Goal: Task Accomplishment & Management: Manage account settings

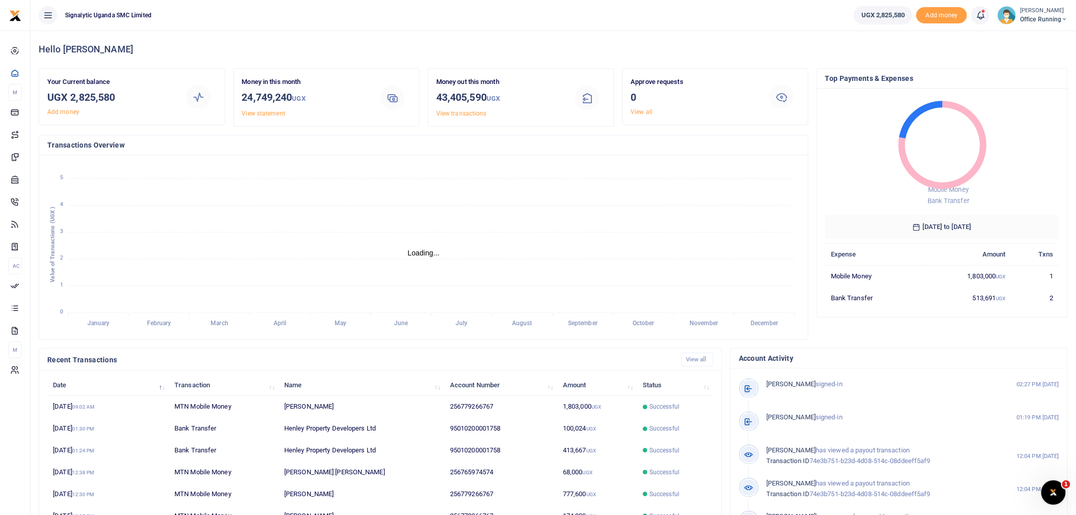
scroll to position [9, 9]
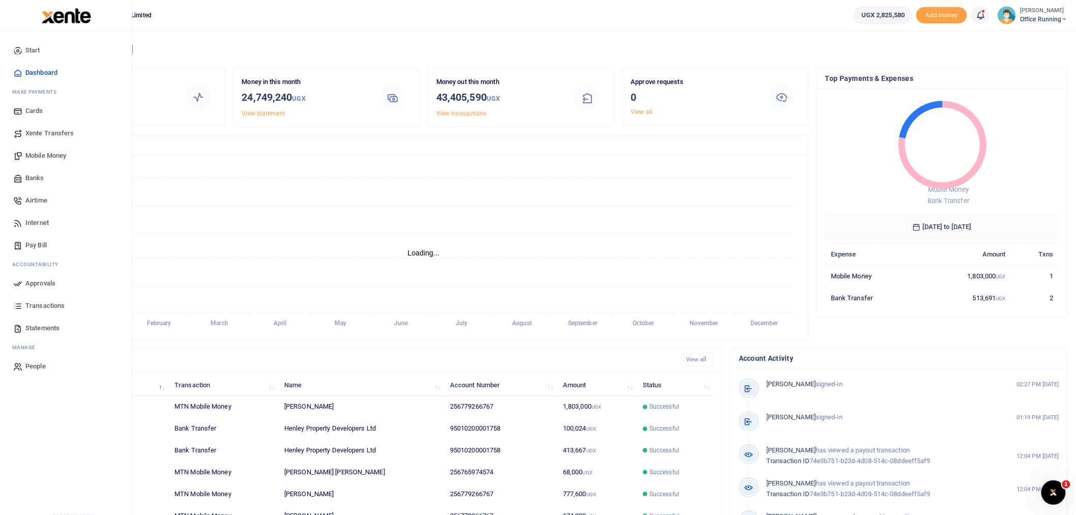
click at [48, 153] on span "Mobile Money" at bounding box center [45, 156] width 41 height 10
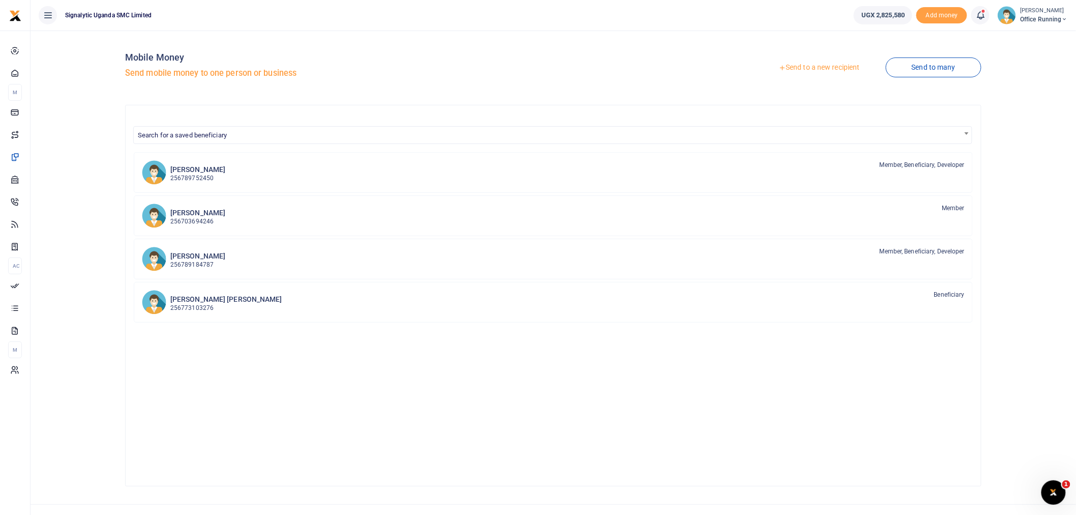
click at [814, 64] on link "Send to a new recipient" at bounding box center [819, 67] width 133 height 18
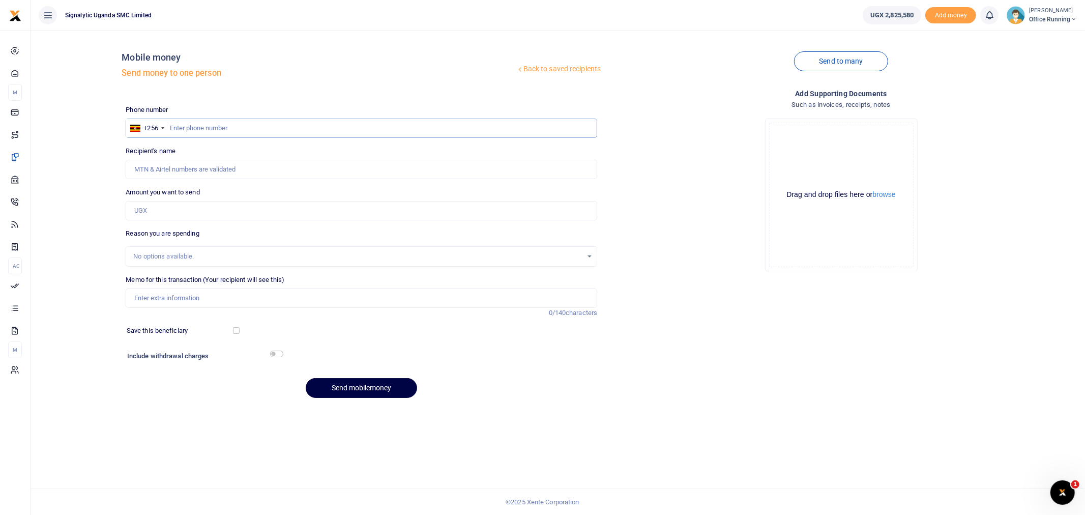
click at [209, 128] on input "text" at bounding box center [361, 127] width 471 height 19
paste input "0773593740"
type input "0773593740"
click at [184, 215] on input "Amount you want to send" at bounding box center [361, 210] width 471 height 19
type input "[PERSON_NAME]"
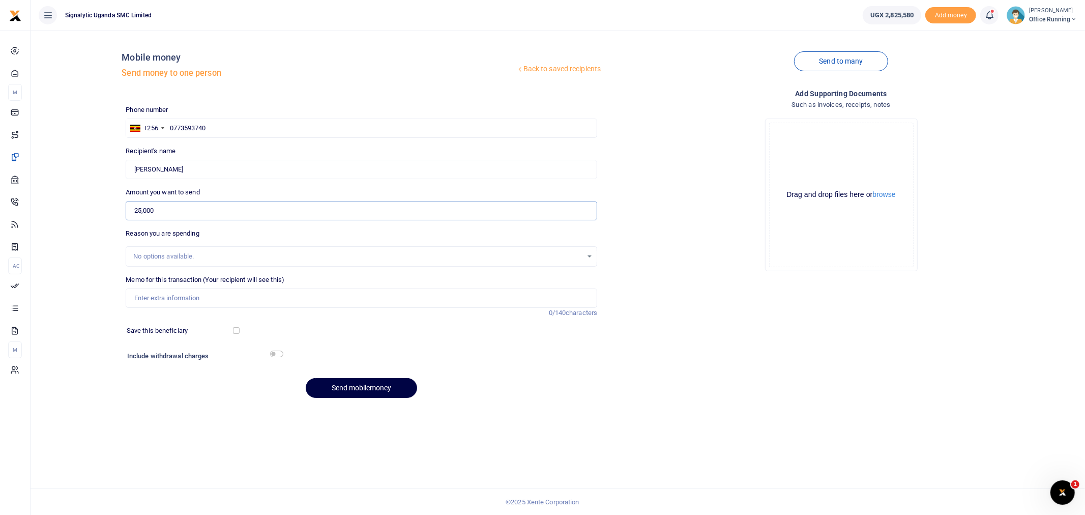
type input "25,000"
drag, startPoint x: 170, startPoint y: 298, endPoint x: 160, endPoint y: 294, distance: 10.7
click at [170, 298] on input "Memo for this transaction (Your recipient will see this)" at bounding box center [361, 297] width 471 height 19
type input "GEN"
drag, startPoint x: 162, startPoint y: 296, endPoint x: 35, endPoint y: 285, distance: 127.6
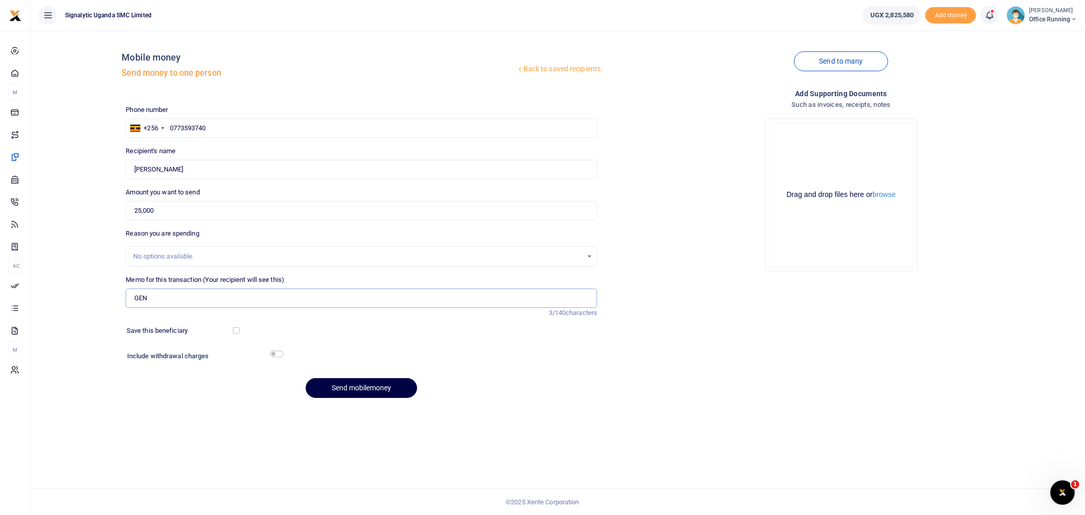
click at [35, 285] on div "Back to saved recipients Mobile money Send money to one person Send to many Pho…" at bounding box center [558, 222] width 1046 height 367
paste input "REQSN00168"
type input "REQSN00168 GEN"
click at [361, 387] on button "Send mobilemoney" at bounding box center [361, 388] width 111 height 20
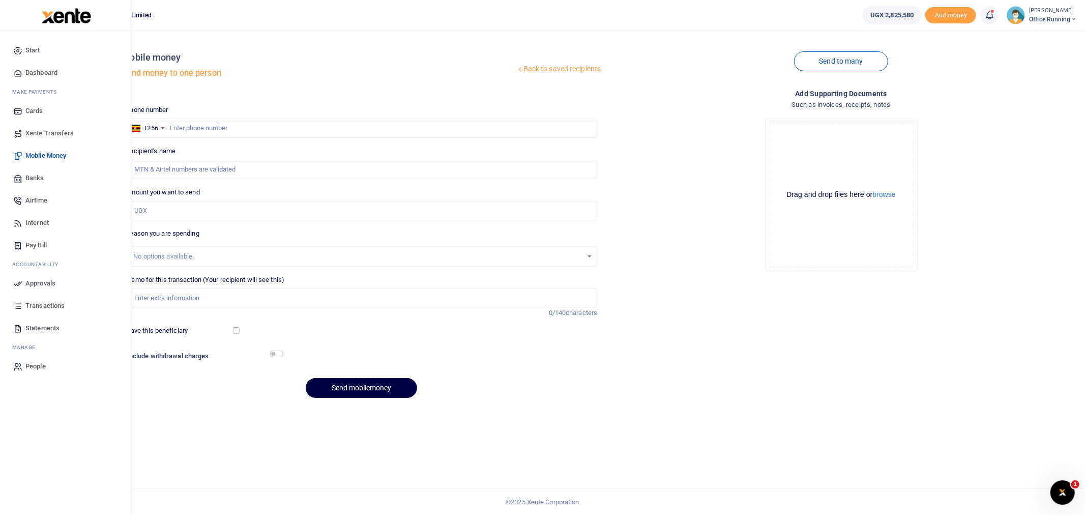
click at [38, 285] on span "Approvals" at bounding box center [40, 283] width 30 height 10
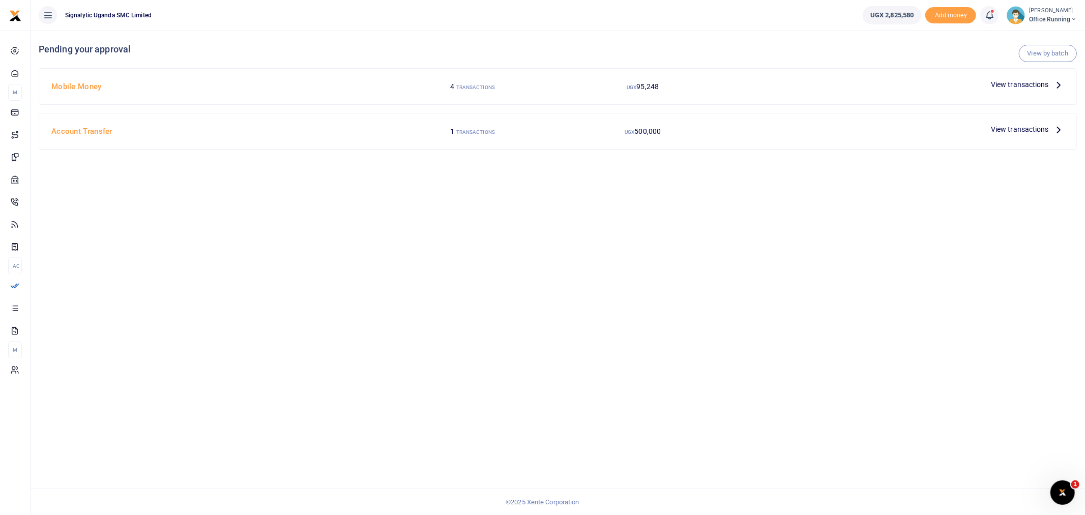
click at [1026, 82] on span "View transactions" at bounding box center [1019, 84] width 58 height 11
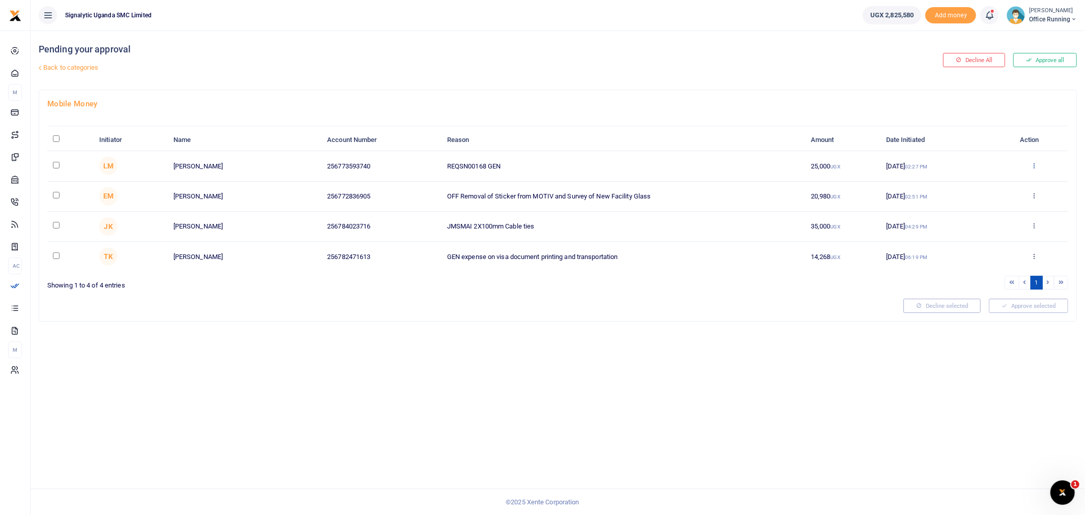
click at [1035, 165] on icon at bounding box center [1034, 165] width 7 height 7
click at [990, 180] on link "Approve" at bounding box center [996, 182] width 80 height 14
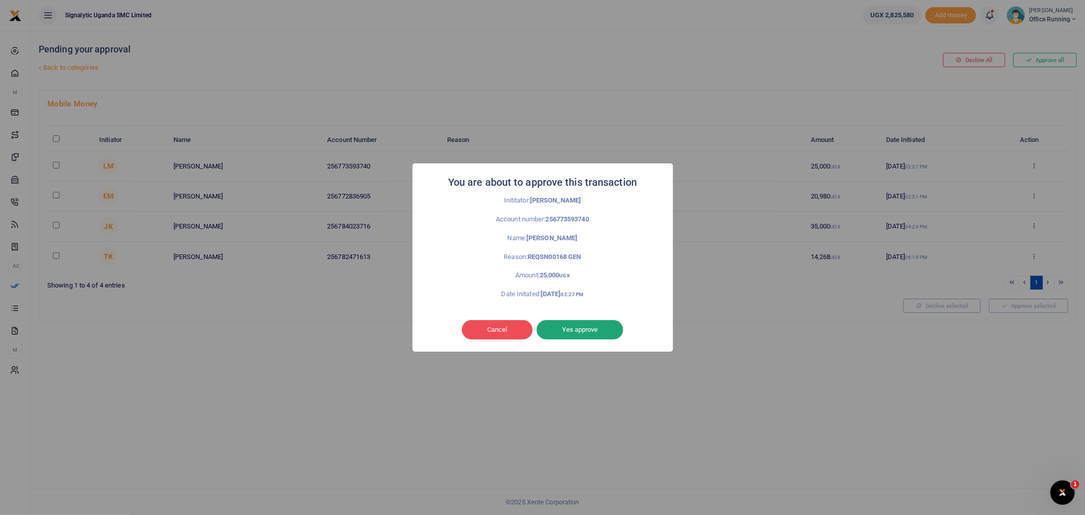
click at [587, 333] on button "Yes approve" at bounding box center [579, 329] width 86 height 19
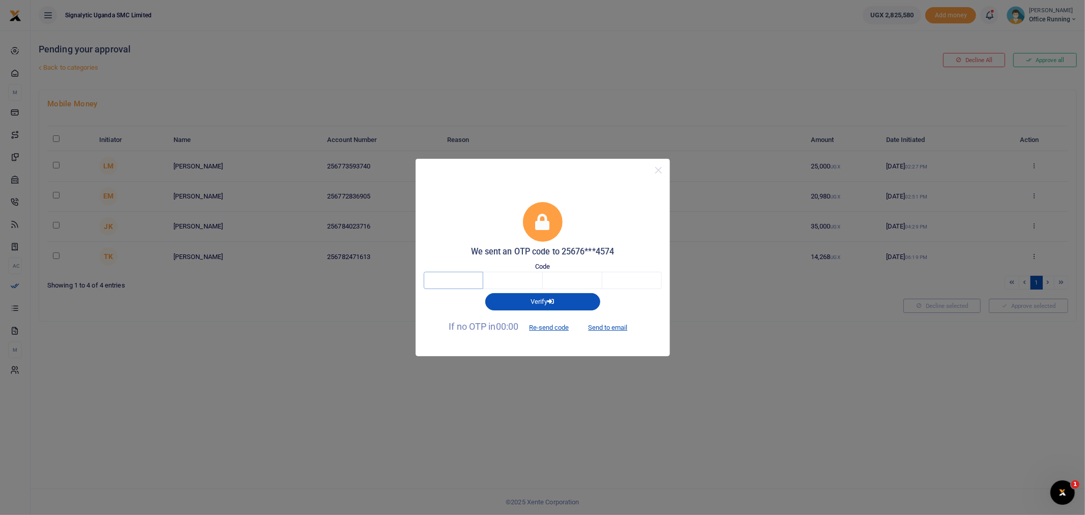
click at [454, 283] on input "text" at bounding box center [453, 280] width 59 height 17
type input "5"
type input "1"
type input "4"
type input "0"
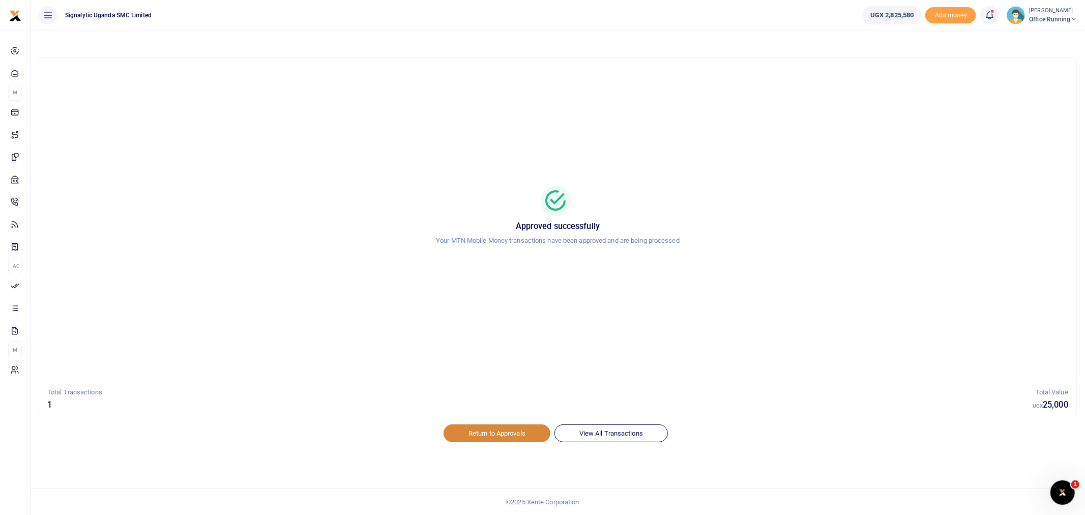
click at [489, 433] on link "Return to Approvals" at bounding box center [496, 432] width 107 height 17
click at [630, 432] on link "View All Transactions" at bounding box center [610, 432] width 113 height 17
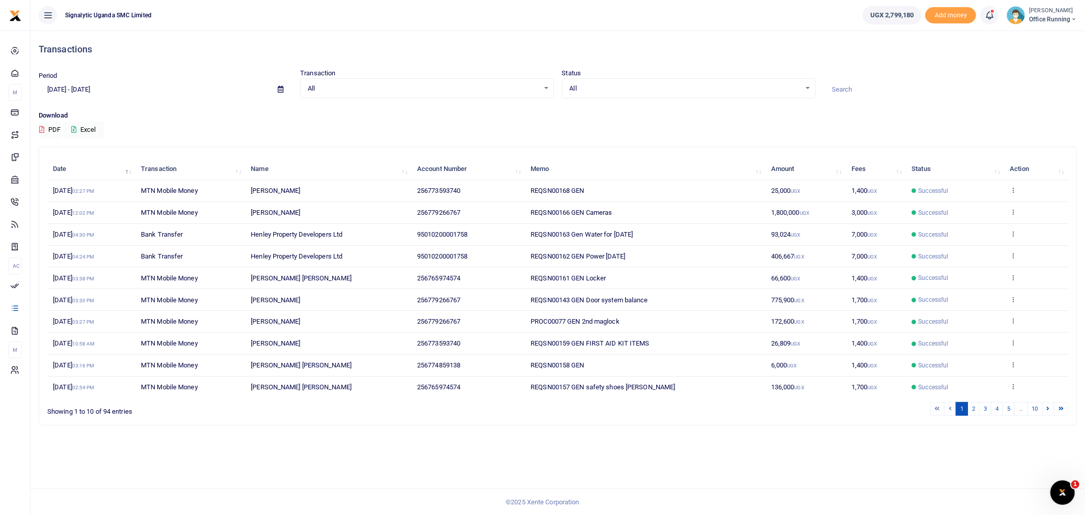
click at [1018, 186] on td "View details Send again" at bounding box center [1036, 191] width 64 height 22
click at [1012, 187] on icon at bounding box center [1012, 189] width 7 height 7
click at [974, 204] on link "View details" at bounding box center [976, 207] width 80 height 14
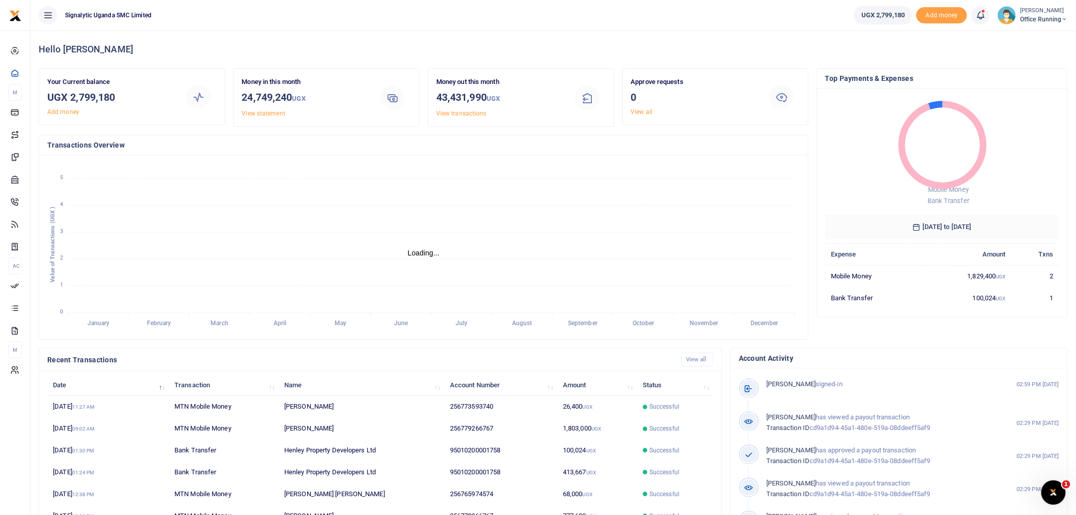
scroll to position [9, 9]
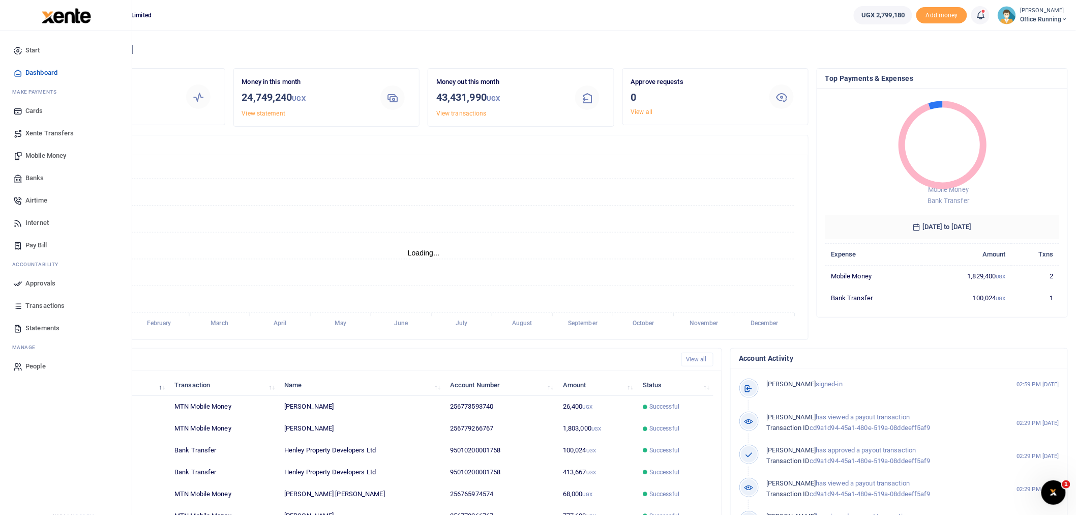
click at [47, 130] on span "Xente Transfers" at bounding box center [49, 133] width 49 height 10
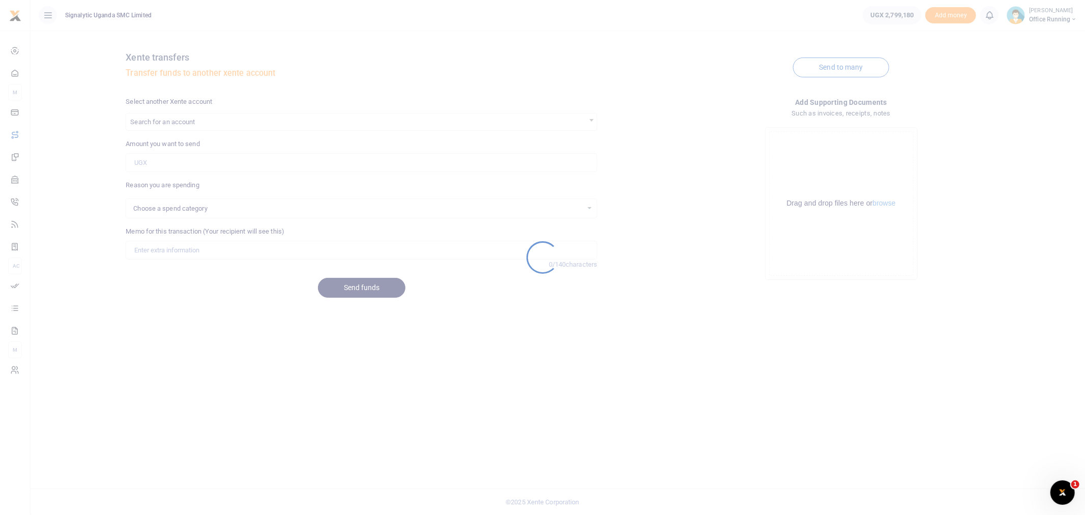
select select
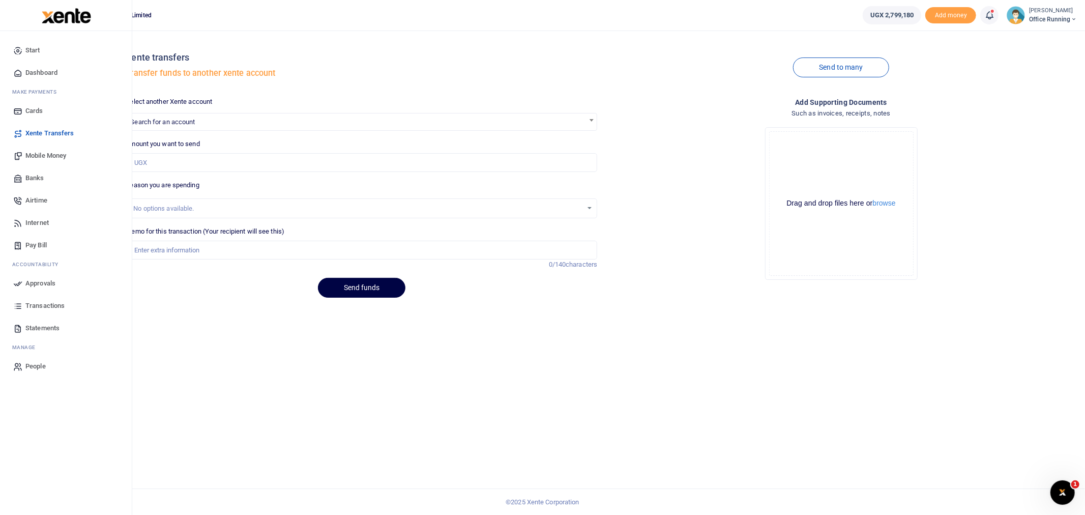
click at [47, 301] on span "Transactions" at bounding box center [44, 305] width 39 height 10
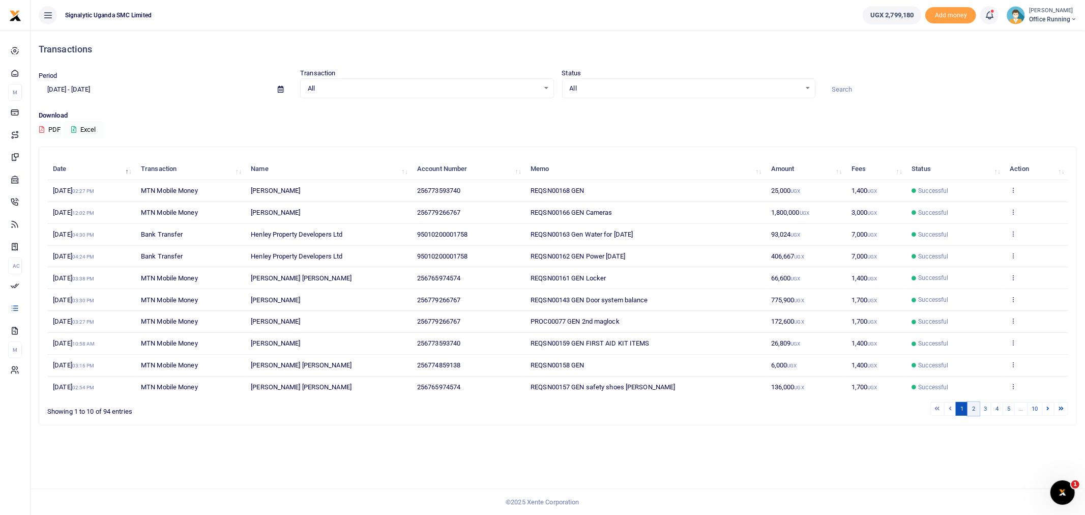
click at [971, 413] on link "2" at bounding box center [973, 409] width 12 height 14
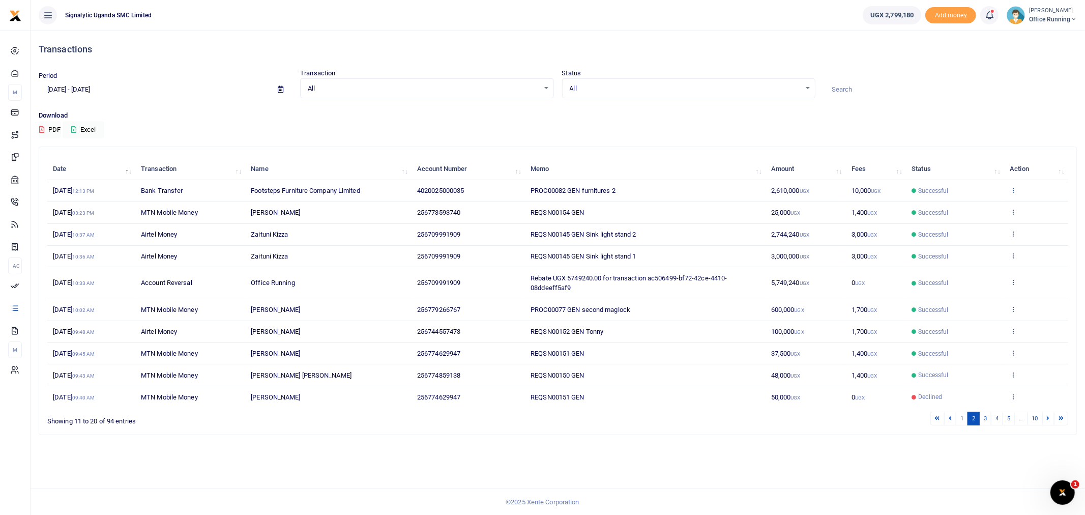
click at [1010, 187] on icon at bounding box center [1012, 189] width 7 height 7
click at [974, 230] on link "Send again" at bounding box center [976, 230] width 80 height 14
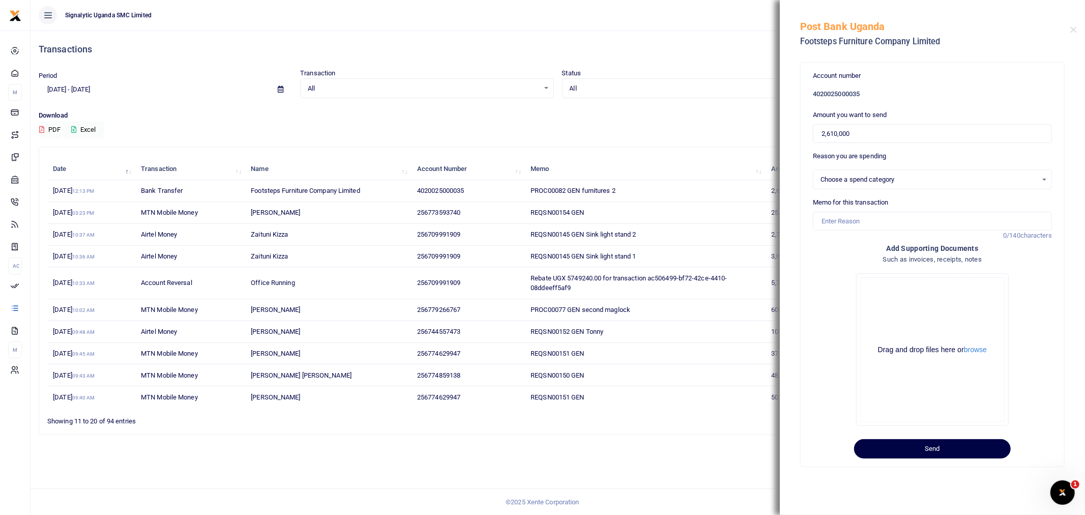
select select
click at [835, 219] on input "Memo for this transaction" at bounding box center [932, 221] width 239 height 19
paste input "PROC00082"
type input "PROC00082 Balance"
click at [945, 450] on button "Send" at bounding box center [932, 448] width 157 height 19
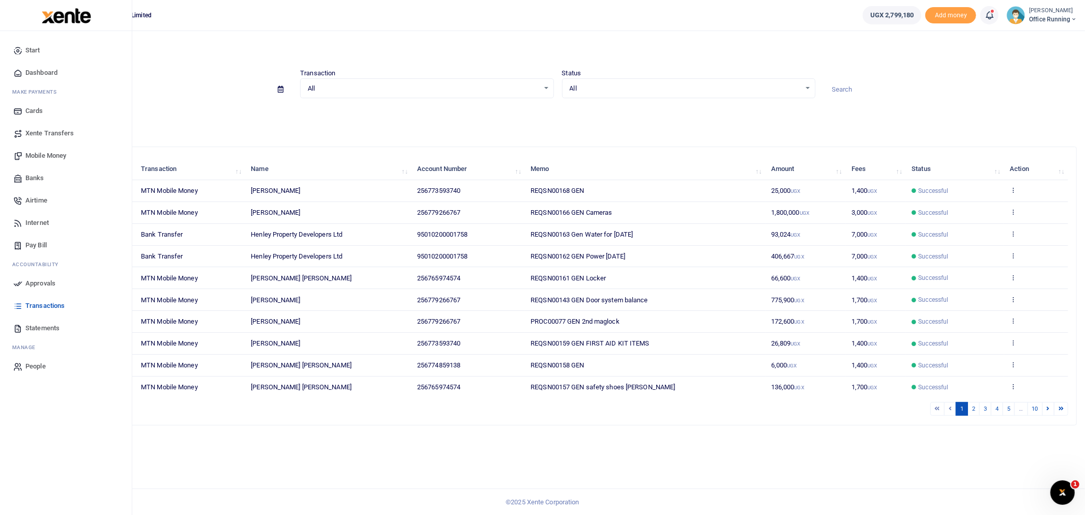
click at [45, 283] on span "Approvals" at bounding box center [40, 283] width 30 height 10
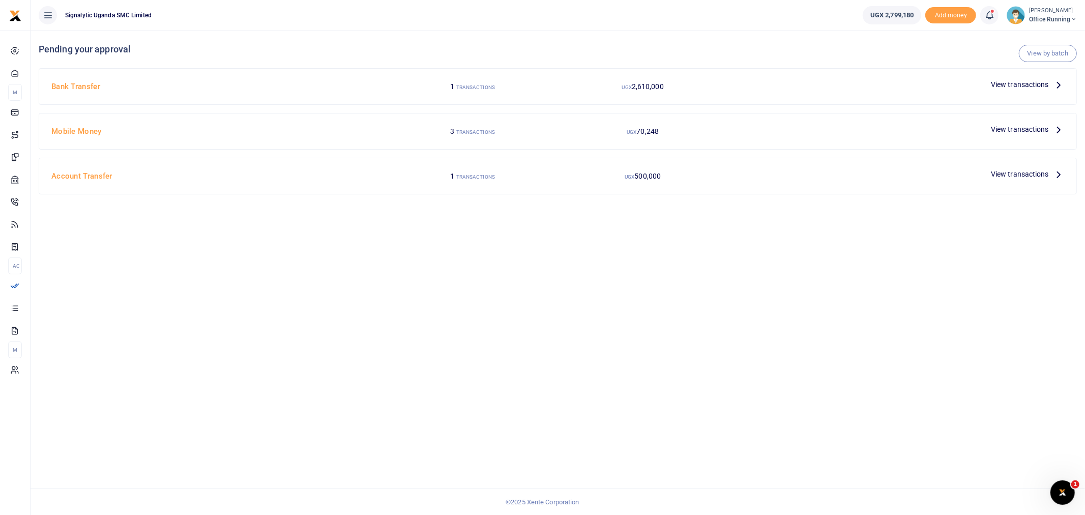
click at [1024, 85] on span "View transactions" at bounding box center [1019, 84] width 58 height 11
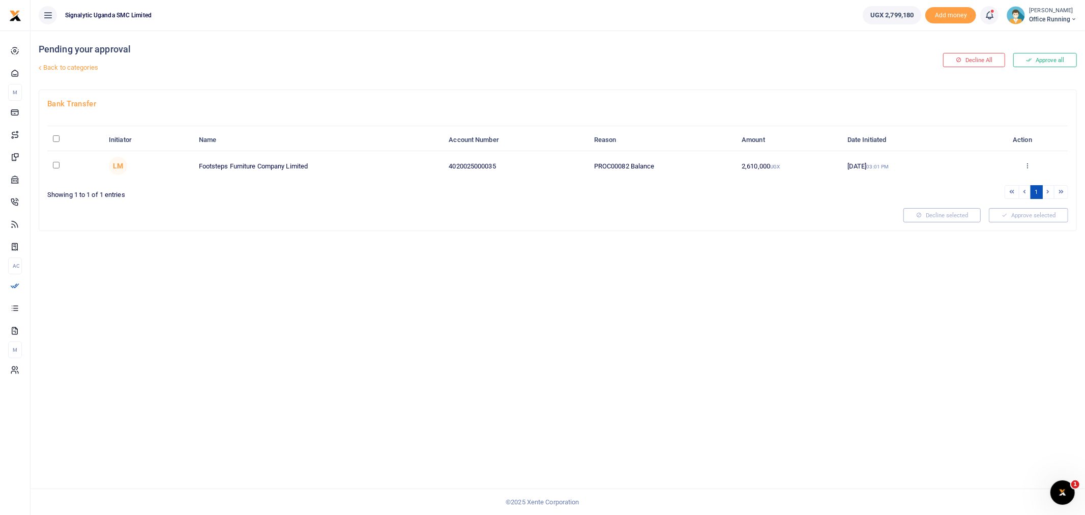
click at [1033, 160] on td "Approve Decline Details" at bounding box center [1027, 165] width 82 height 29
click at [1025, 162] on icon at bounding box center [1027, 165] width 7 height 7
click at [975, 184] on link "Approve" at bounding box center [990, 182] width 80 height 14
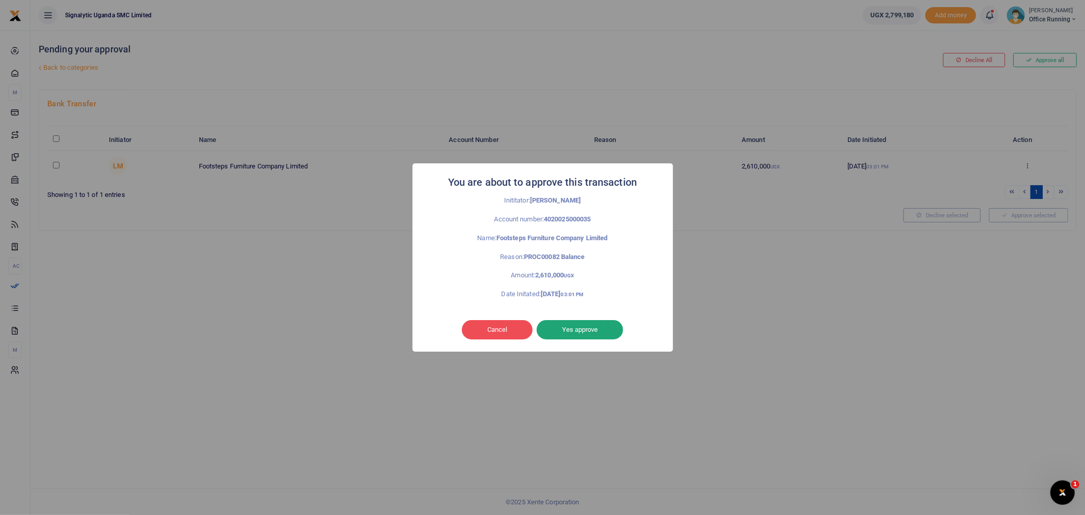
click at [592, 329] on button "Yes approve" at bounding box center [579, 329] width 86 height 19
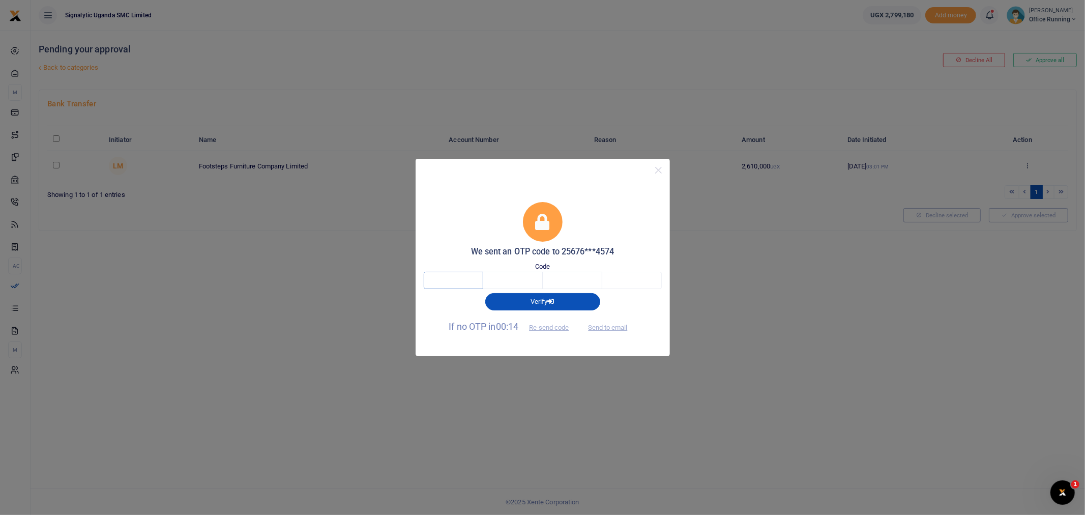
click at [463, 279] on input "text" at bounding box center [453, 280] width 59 height 17
type input "9"
type input "7"
type input "0"
type input "1"
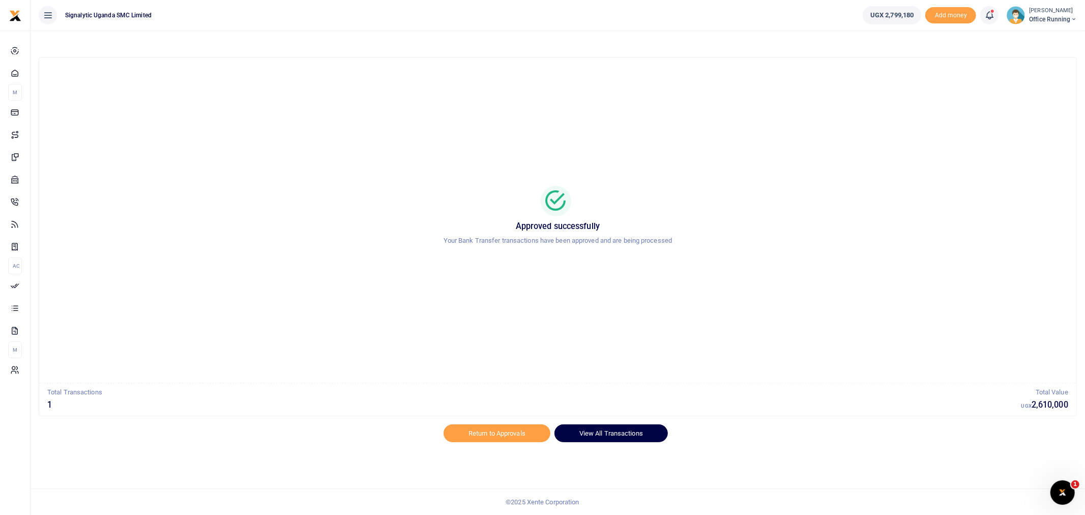
click at [632, 426] on link "View All Transactions" at bounding box center [610, 432] width 113 height 17
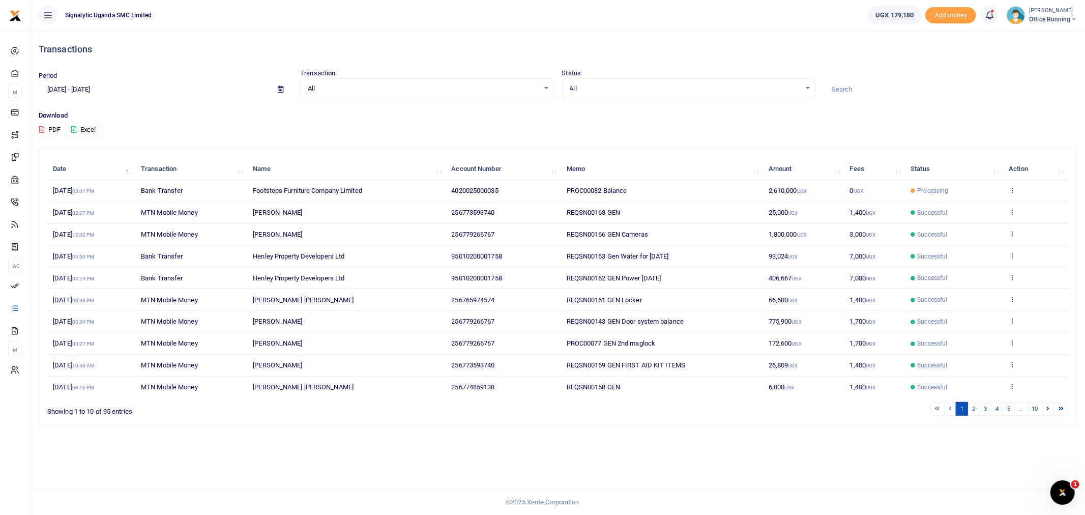
click at [1013, 187] on icon at bounding box center [1011, 189] width 7 height 7
click at [987, 206] on link "View details" at bounding box center [974, 207] width 80 height 14
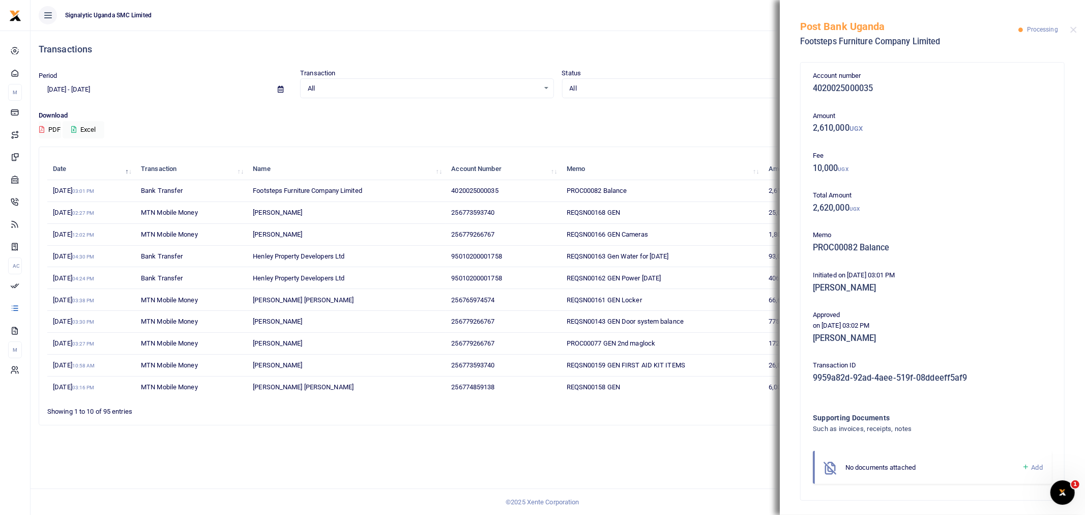
click at [725, 134] on div "Download PDF Excel" at bounding box center [558, 124] width 1038 height 28
click at [1075, 31] on button "Close" at bounding box center [1073, 29] width 7 height 7
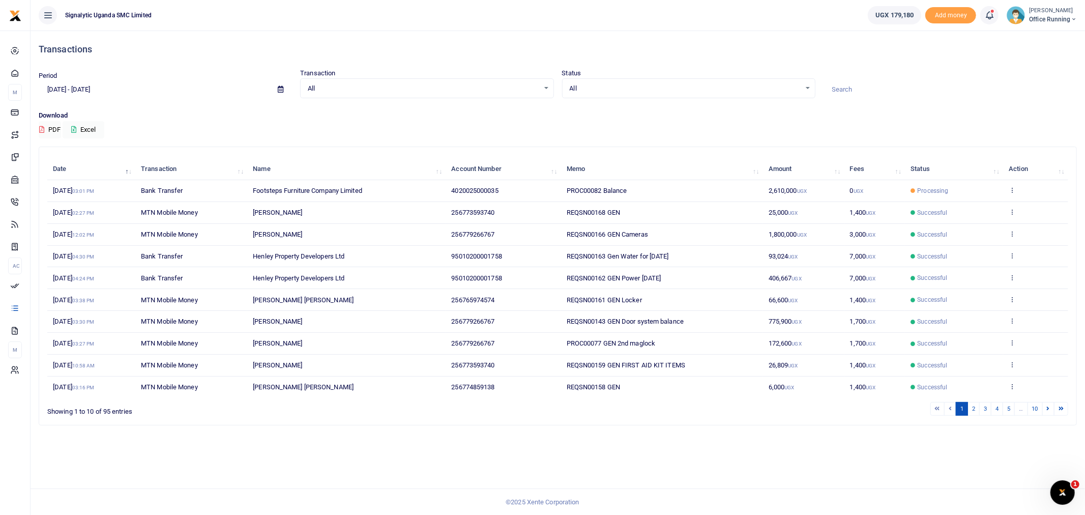
click at [1043, 10] on small "[PERSON_NAME]" at bounding box center [1053, 11] width 48 height 9
click at [1040, 38] on link "Switch accounts" at bounding box center [1037, 37] width 80 height 14
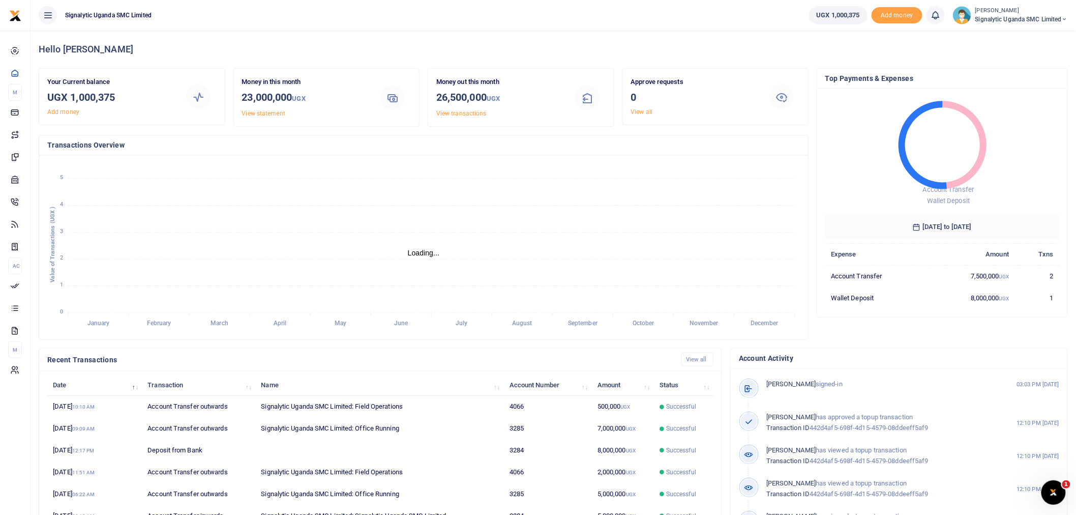
scroll to position [9, 9]
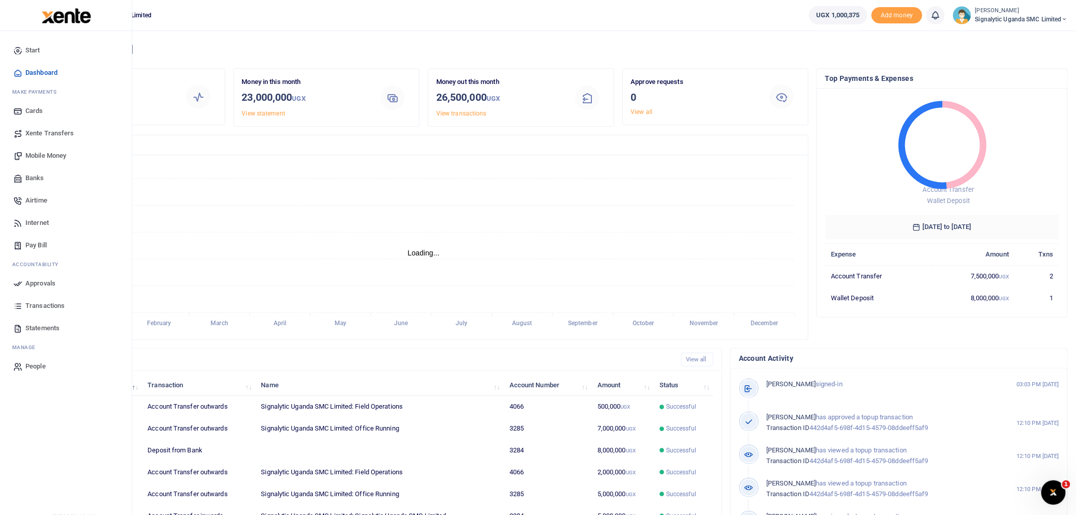
click at [58, 132] on span "Xente Transfers" at bounding box center [49, 133] width 49 height 10
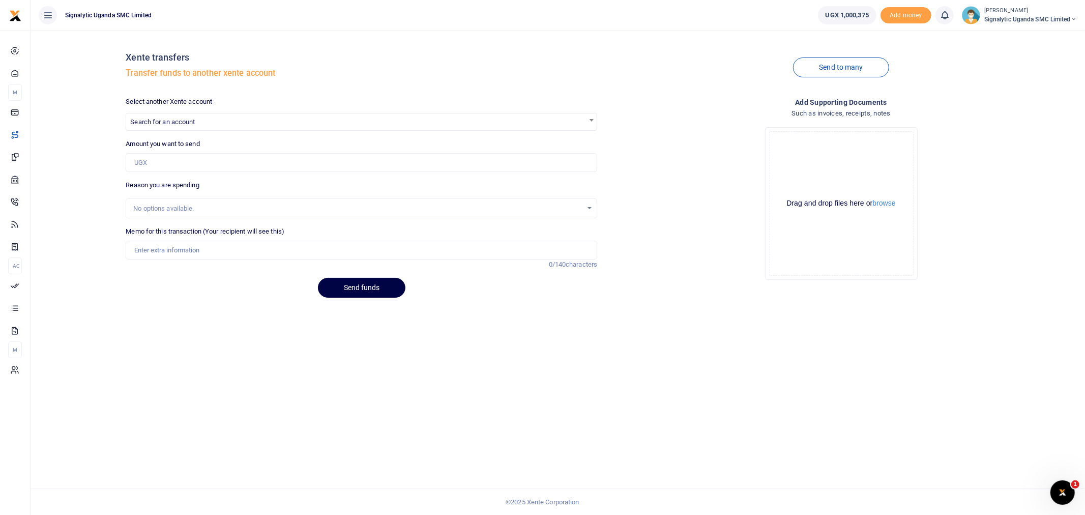
click at [182, 121] on span "Search for an account" at bounding box center [162, 122] width 65 height 8
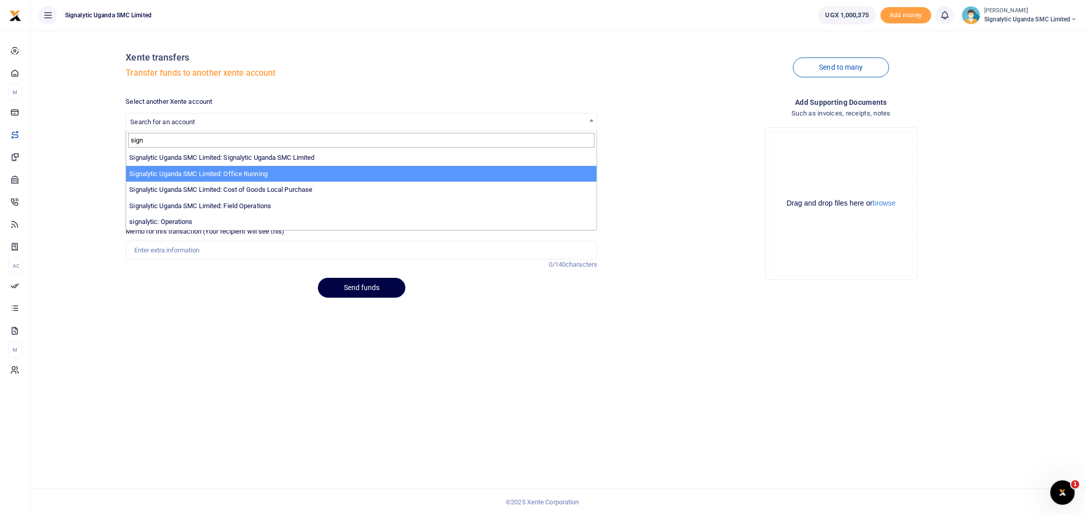
type input "sign"
select select "3285"
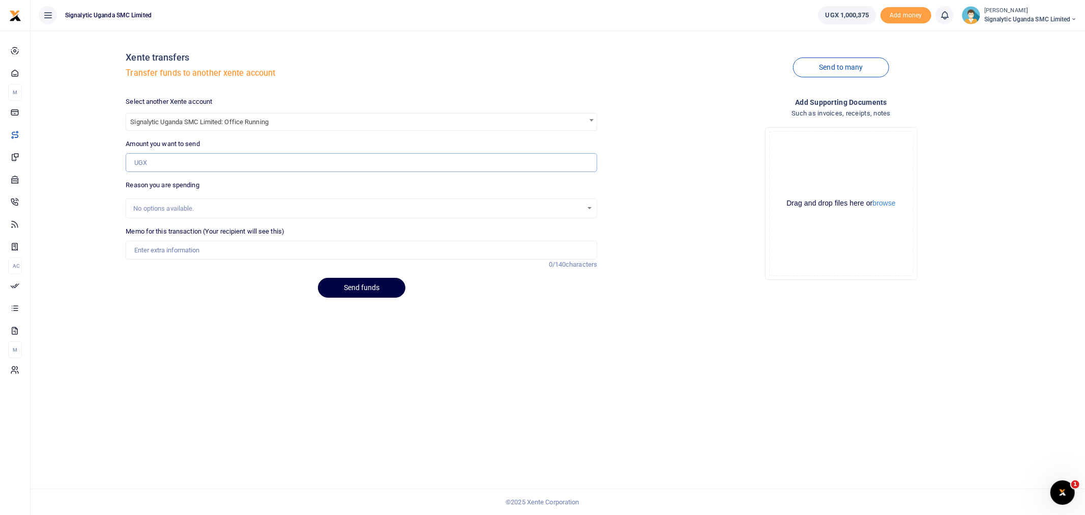
click at [175, 162] on input "Amount you want to send" at bounding box center [361, 162] width 471 height 19
type input "500,000"
click at [176, 251] on input "Memo for this transaction (Your recipient will see this)" at bounding box center [361, 250] width 471 height 19
type input "[PERSON_NAME] [DATE]"
click at [362, 290] on button "Send funds" at bounding box center [361, 288] width 87 height 20
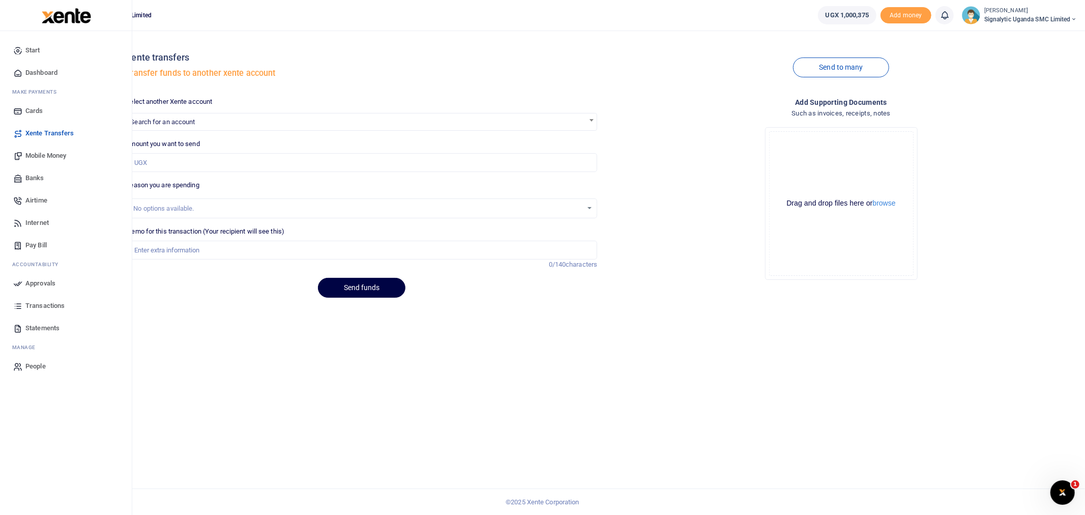
click at [47, 283] on span "Approvals" at bounding box center [40, 283] width 30 height 10
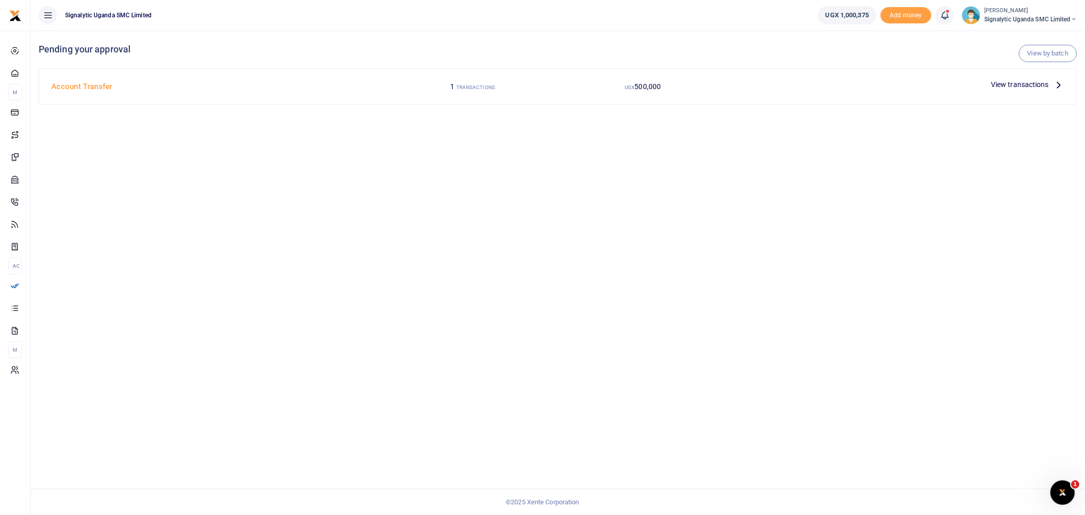
click at [1025, 83] on span "View transactions" at bounding box center [1019, 84] width 58 height 11
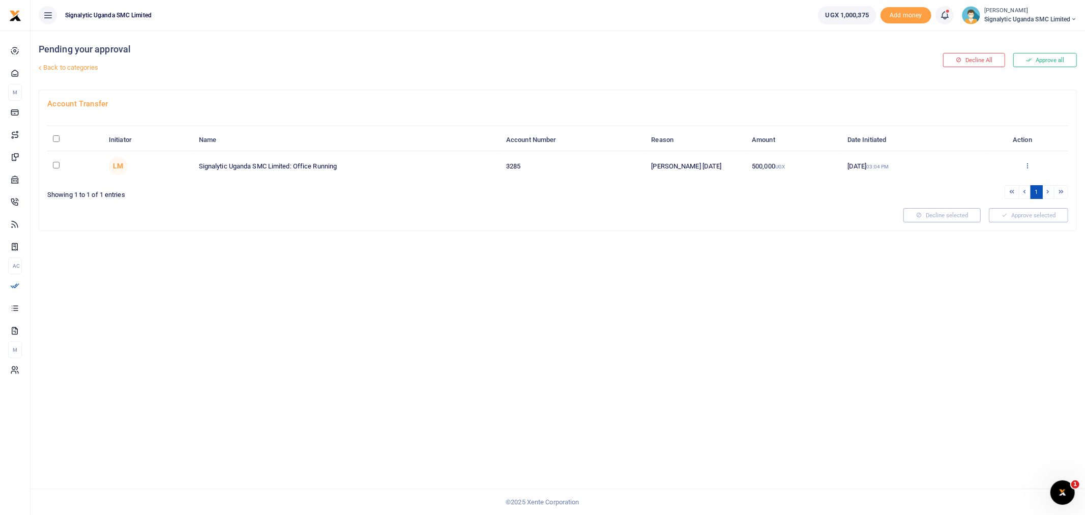
click at [1025, 162] on icon at bounding box center [1027, 165] width 7 height 7
click at [990, 181] on link "Approve" at bounding box center [990, 182] width 80 height 14
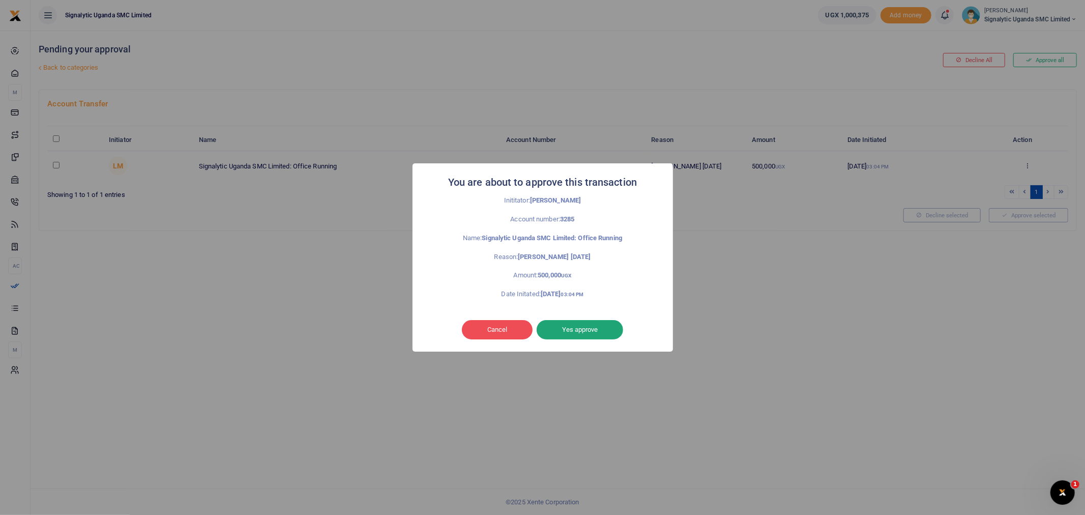
click at [602, 325] on button "Yes approve" at bounding box center [579, 329] width 86 height 19
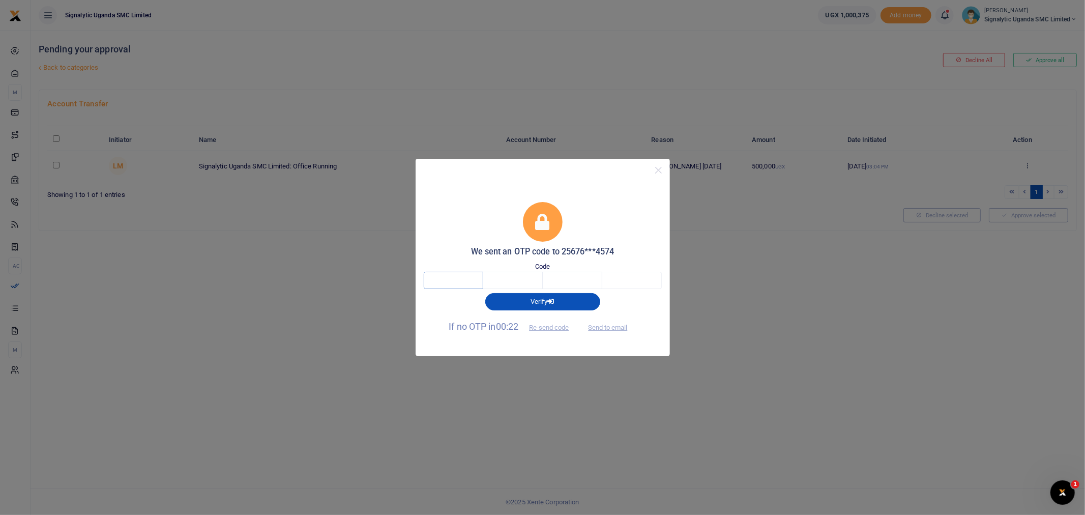
click at [469, 273] on input "text" at bounding box center [453, 280] width 59 height 17
type input "7"
type input "8"
type input "2"
type input "6"
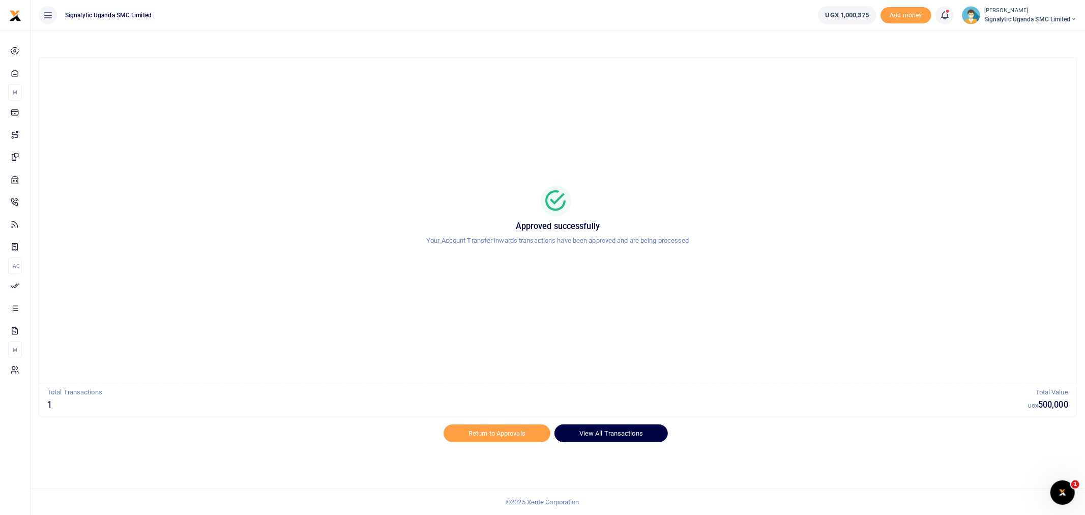
click at [582, 433] on link "View All Transactions" at bounding box center [610, 432] width 113 height 17
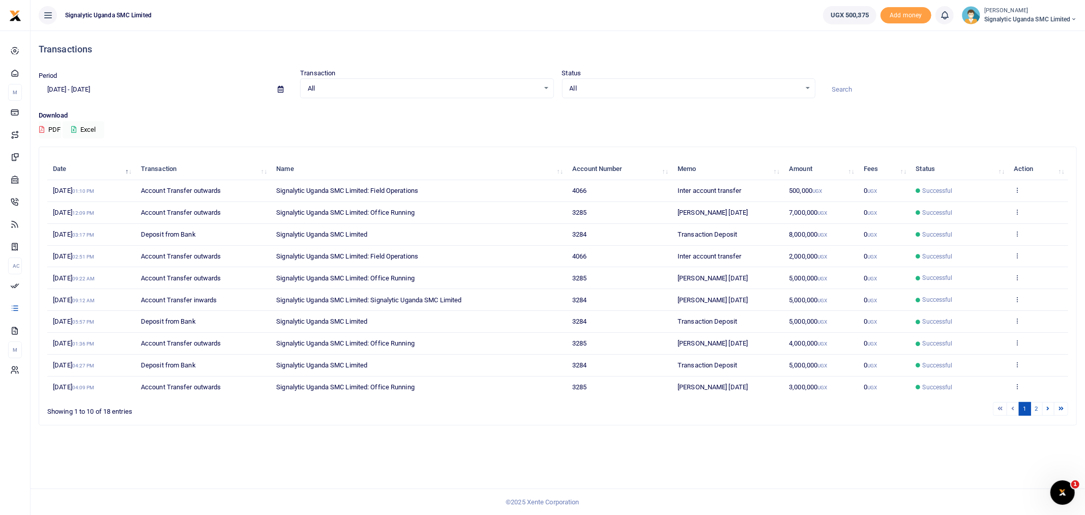
click at [1025, 17] on span "Signalytic Uganda SMC Limited" at bounding box center [1030, 19] width 93 height 9
click at [1018, 41] on link "Switch accounts" at bounding box center [1038, 37] width 80 height 14
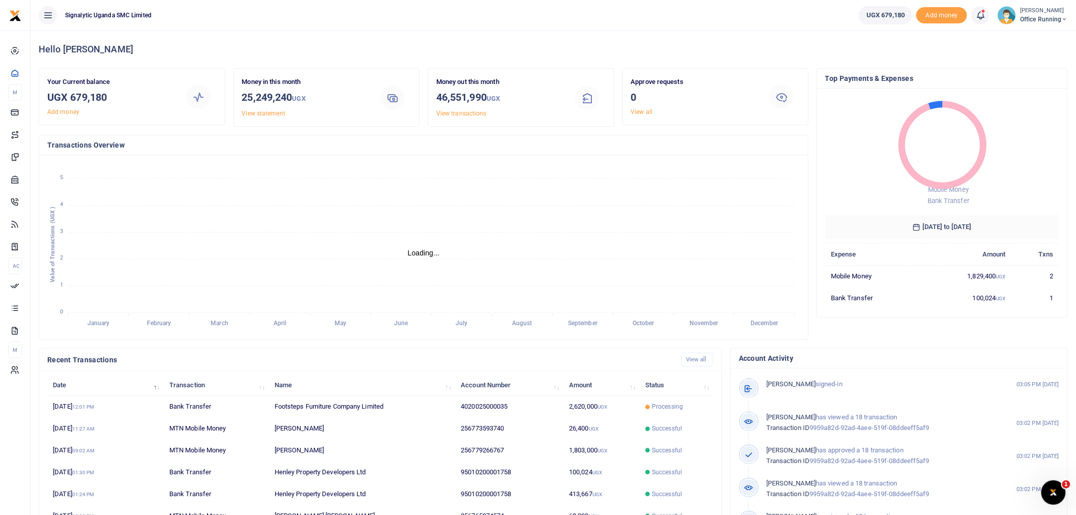
scroll to position [9, 9]
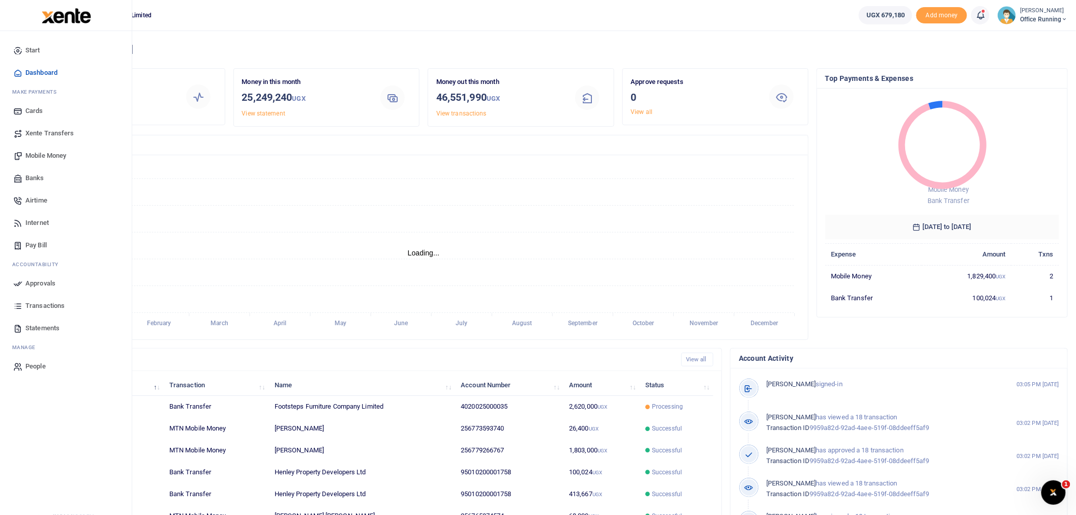
click at [52, 135] on span "Xente Transfers" at bounding box center [49, 133] width 49 height 10
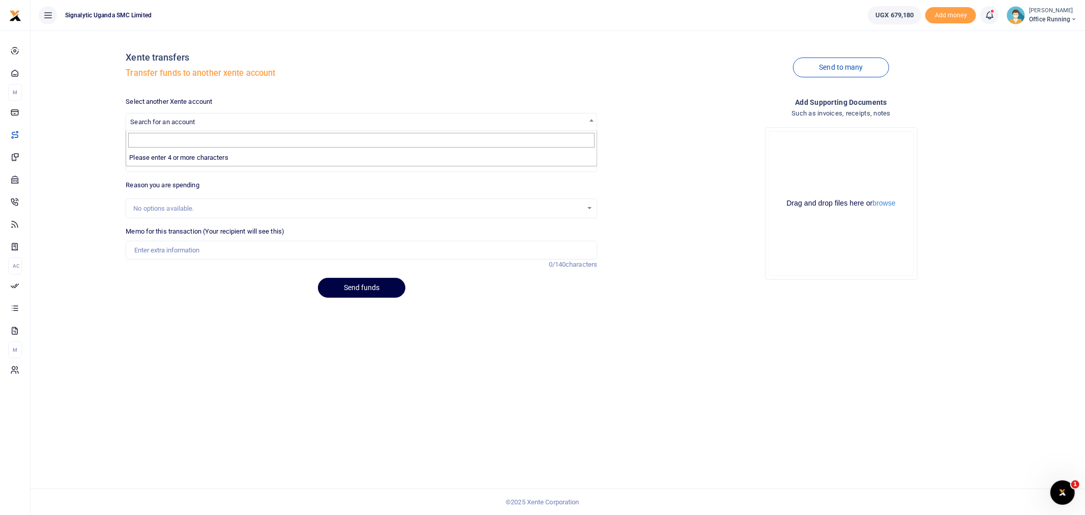
click at [181, 116] on span "Search for an account" at bounding box center [361, 121] width 470 height 16
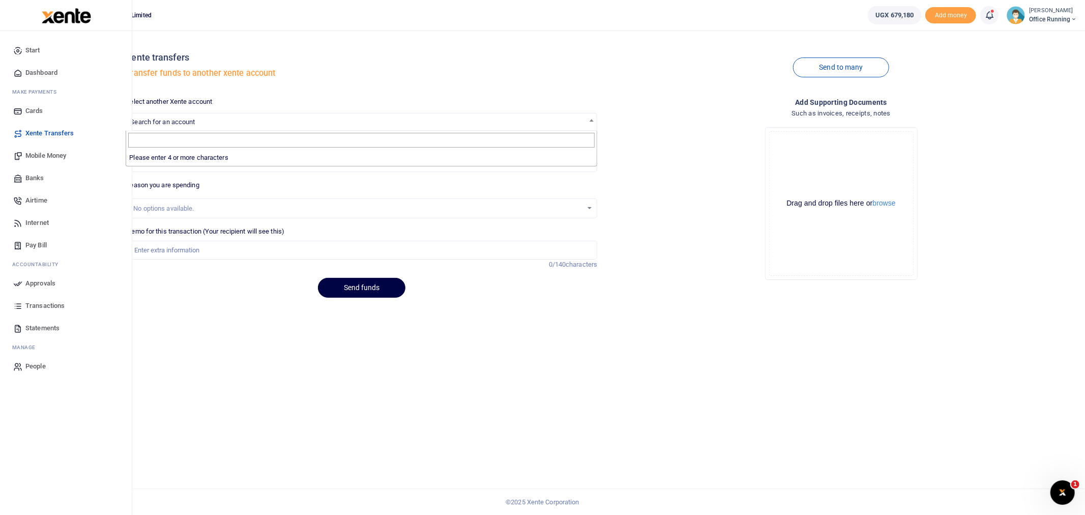
click at [59, 154] on span "Mobile Money" at bounding box center [45, 156] width 41 height 10
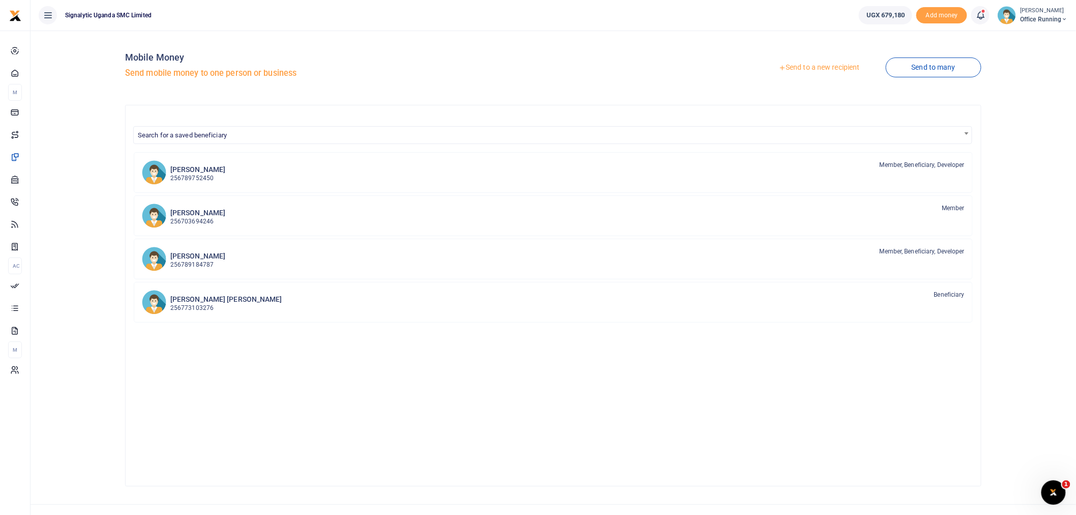
click at [821, 63] on link "Send to a new recipient" at bounding box center [819, 67] width 133 height 18
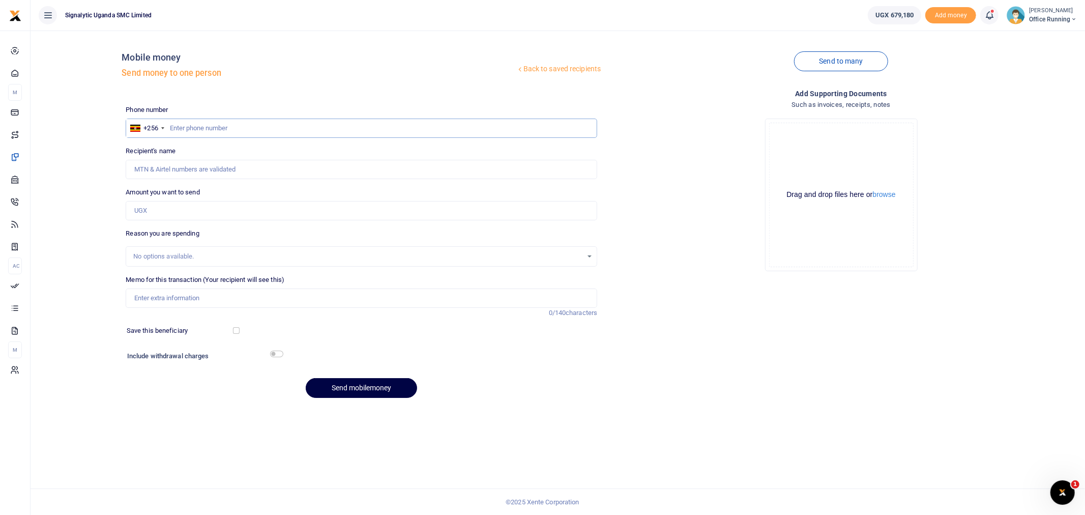
click at [280, 131] on input "text" at bounding box center [361, 127] width 471 height 19
paste input "0749005828"
type input "0749005828"
click at [216, 212] on input "Amount you want to send" at bounding box center [361, 210] width 471 height 19
type input "300,000"
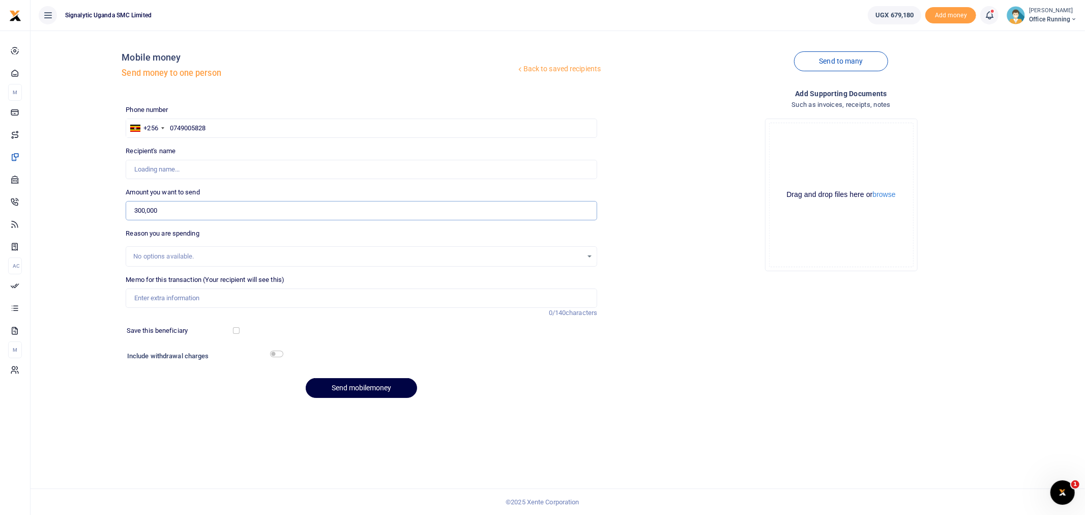
type input "Ivan Ayikobua"
type input "300,000"
click at [148, 295] on input "Memo for this transaction (Your recipient will see this)" at bounding box center [361, 297] width 471 height 19
paste input "0749005828"
type input "0749005828 GEN first payment"
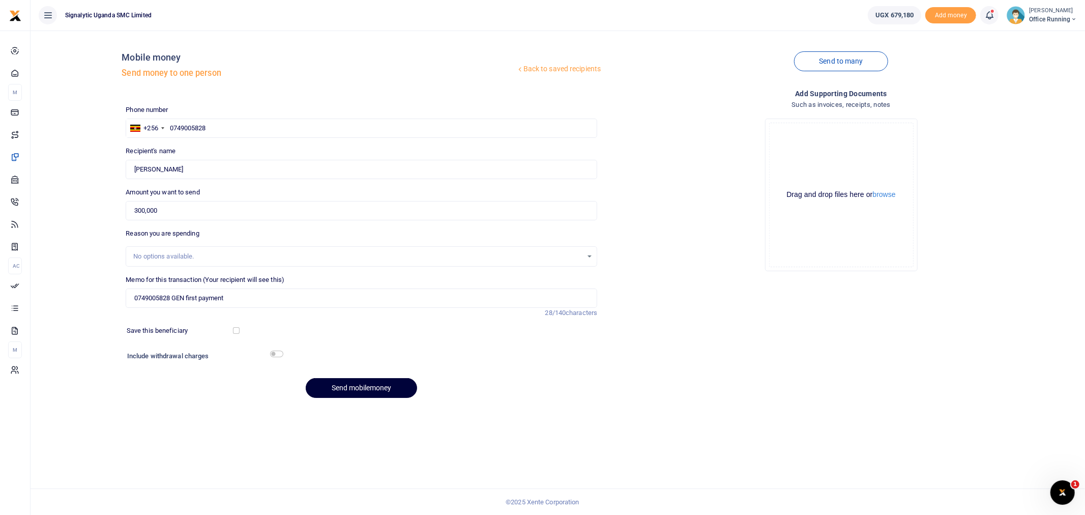
click at [367, 390] on button "Send mobilemoney" at bounding box center [361, 388] width 111 height 20
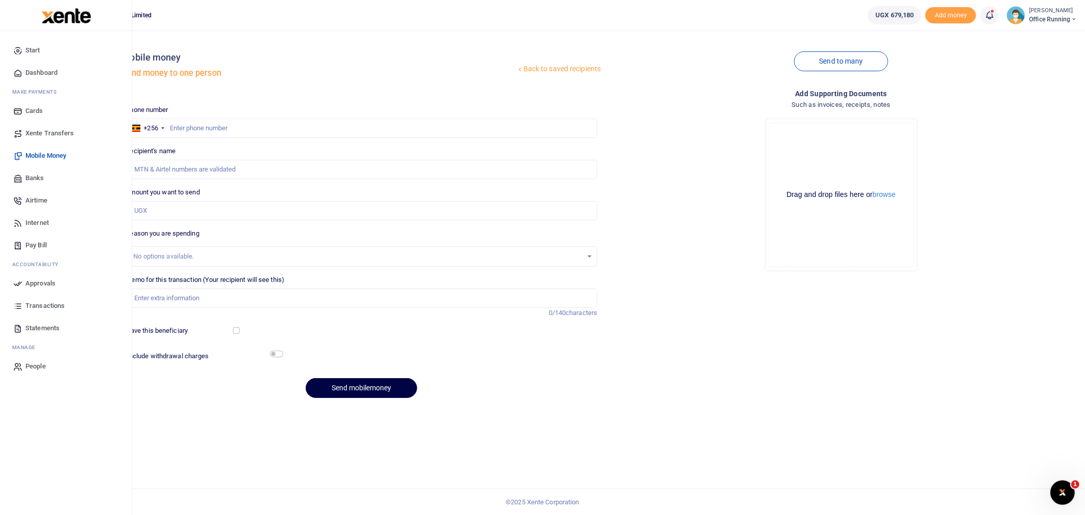
click at [27, 289] on link "Approvals" at bounding box center [65, 283] width 115 height 22
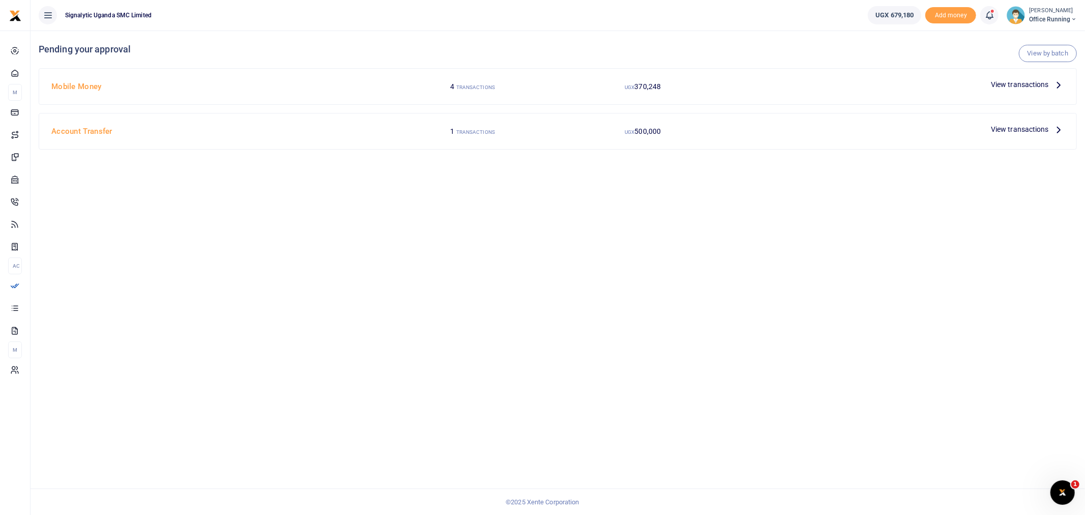
click at [1014, 83] on span "View transactions" at bounding box center [1019, 84] width 58 height 11
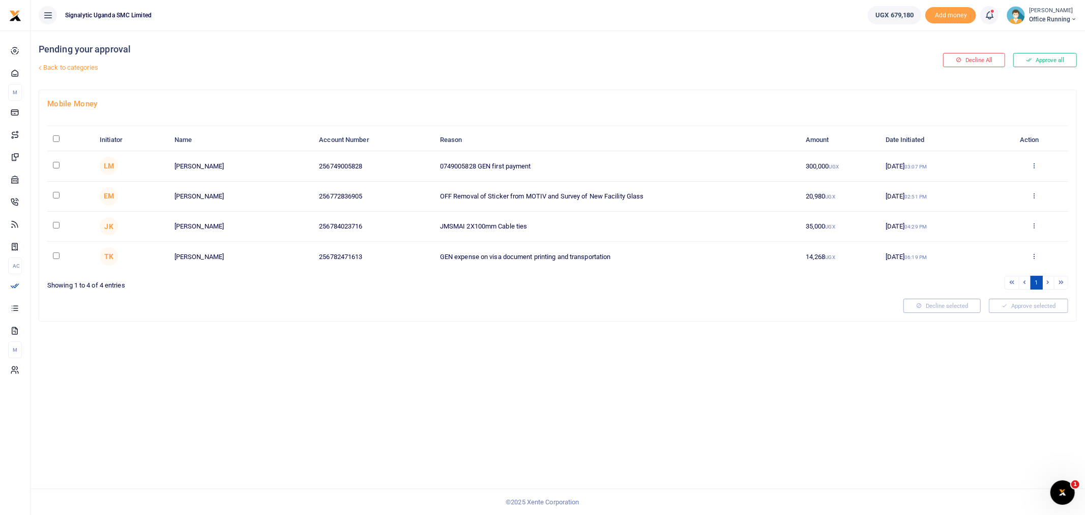
click at [1034, 164] on icon at bounding box center [1034, 165] width 7 height 7
click at [987, 181] on link "Approve" at bounding box center [996, 182] width 80 height 14
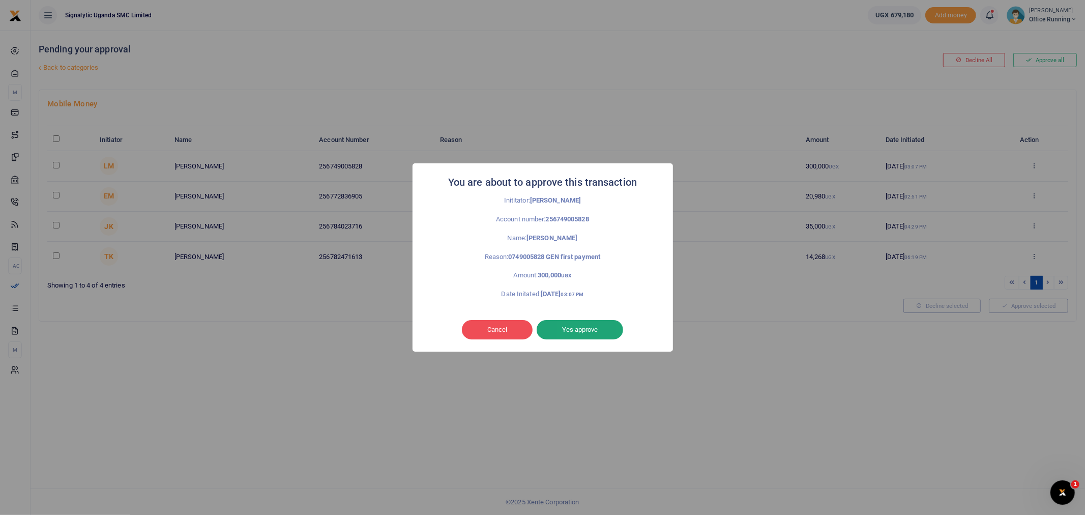
click at [568, 322] on button "Yes approve" at bounding box center [579, 329] width 86 height 19
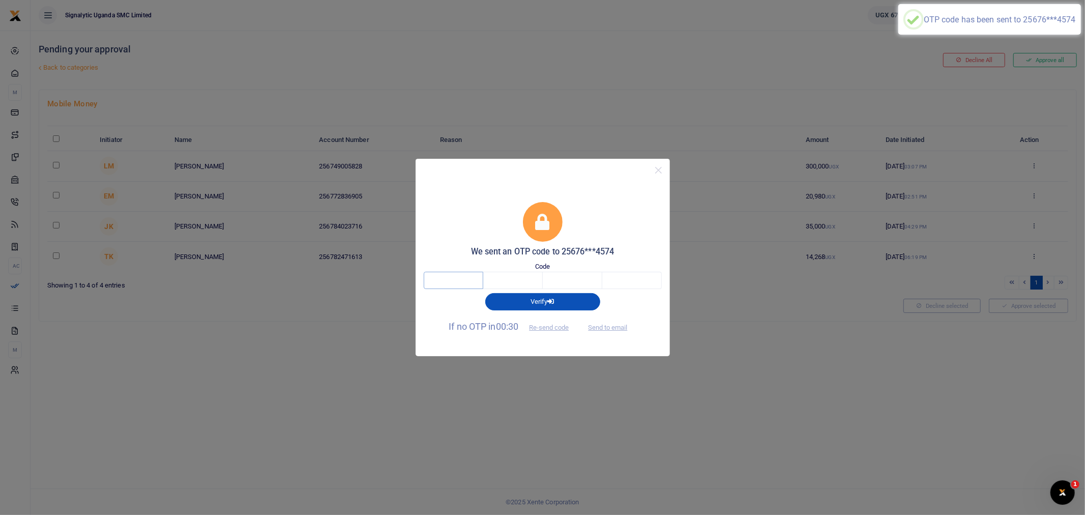
click at [447, 277] on input "text" at bounding box center [453, 280] width 59 height 17
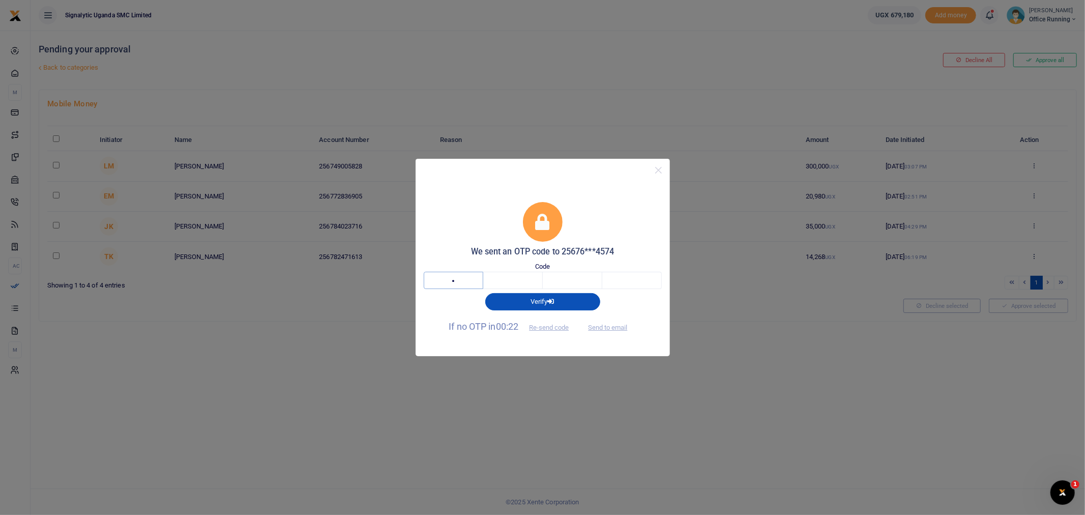
type input "2"
type input "4"
type input "7"
type input "1"
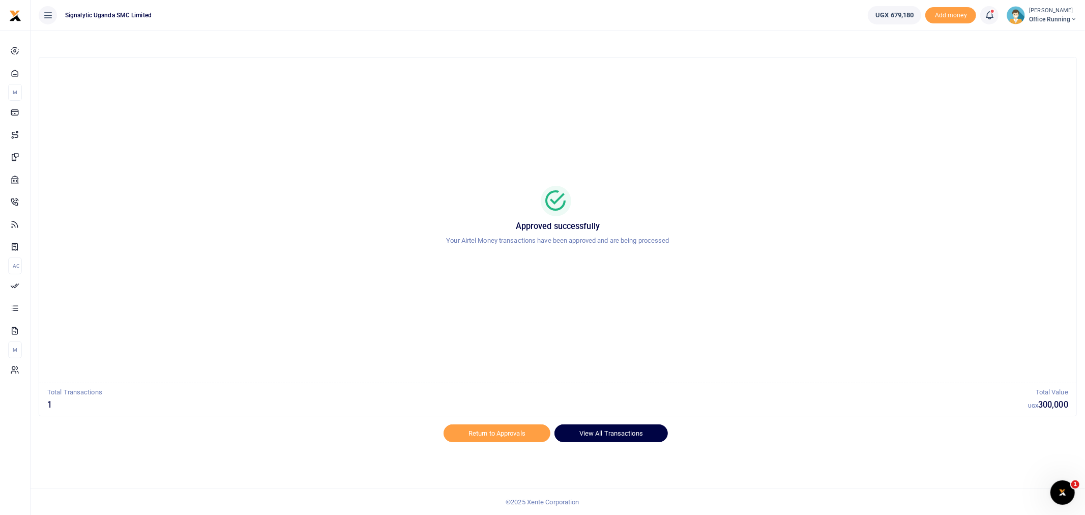
click at [641, 437] on link "View All Transactions" at bounding box center [610, 432] width 113 height 17
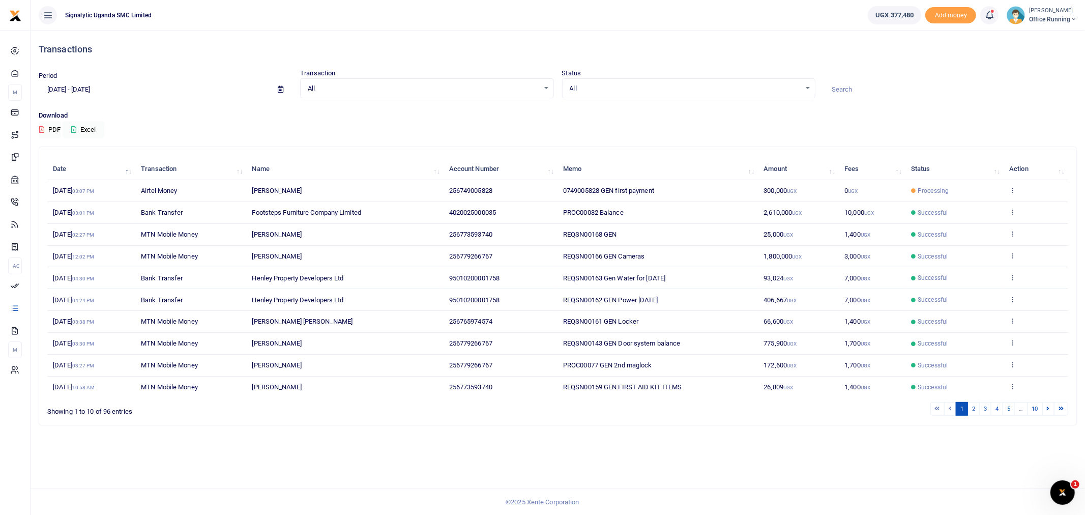
click at [1017, 192] on td "View details Send again" at bounding box center [1035, 191] width 65 height 22
click at [1010, 187] on icon at bounding box center [1012, 189] width 7 height 7
click at [994, 207] on link "View details" at bounding box center [975, 207] width 80 height 14
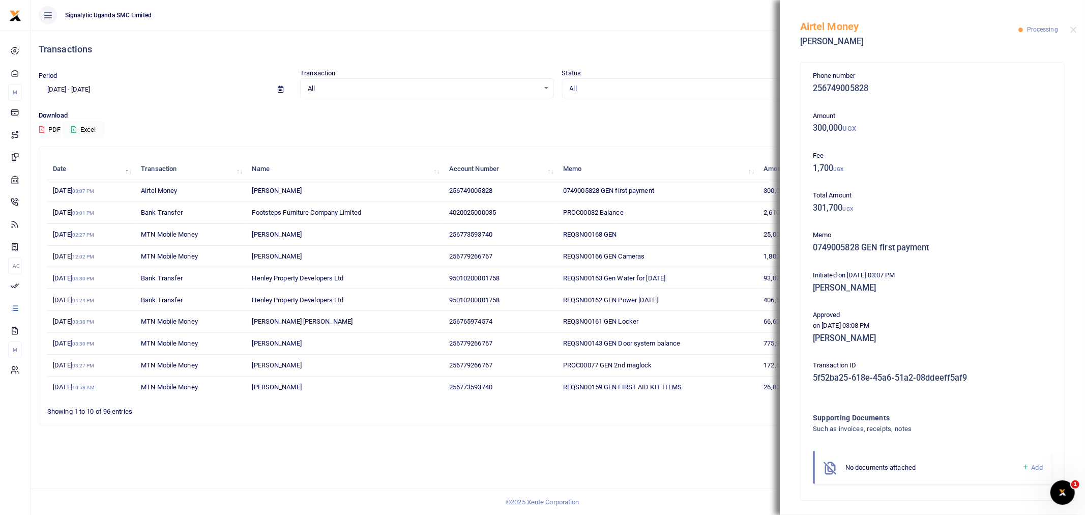
click at [647, 94] on div "All Select an option... All Processing Successful Pending Declined Failed" at bounding box center [688, 88] width 253 height 20
click at [1075, 24] on div "Airtel Money [PERSON_NAME] Processing" at bounding box center [931, 28] width 305 height 56
click at [1073, 32] on button "Close" at bounding box center [1073, 29] width 7 height 7
